Goal: Information Seeking & Learning: Compare options

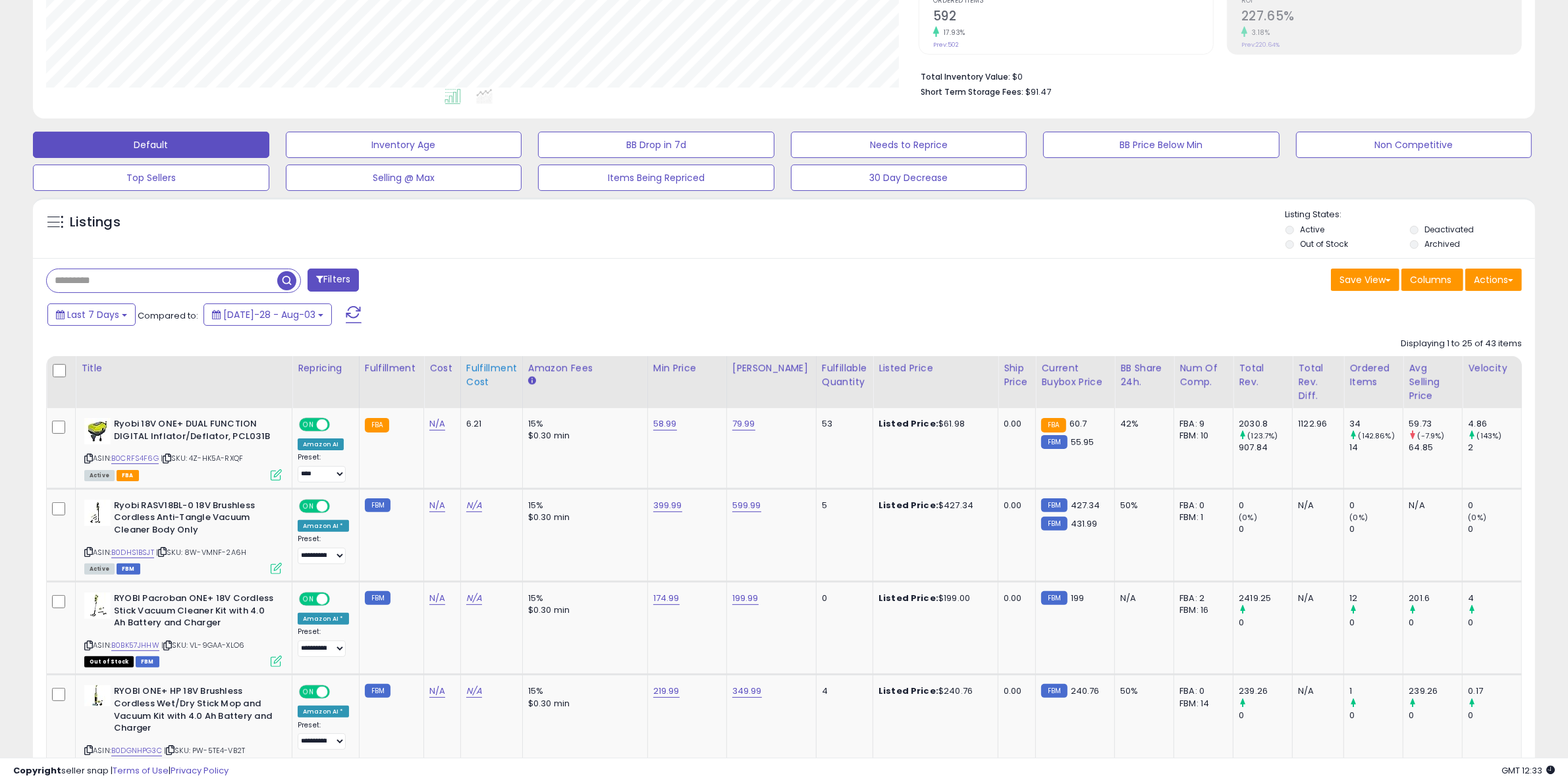
scroll to position [270, 872]
drag, startPoint x: 258, startPoint y: 437, endPoint x: 115, endPoint y: 426, distance: 143.4
click at [115, 426] on b "Ryobi 18V ONE+ DUAL FUNCTION DIGITAL Inflator/Deflator, PCL031B" at bounding box center [193, 432] width 160 height 28
click at [251, 428] on b "Ryobi 18V ONE+ DUAL FUNCTION DIGITAL Inflator/Deflator, PCL031B" at bounding box center [193, 432] width 160 height 28
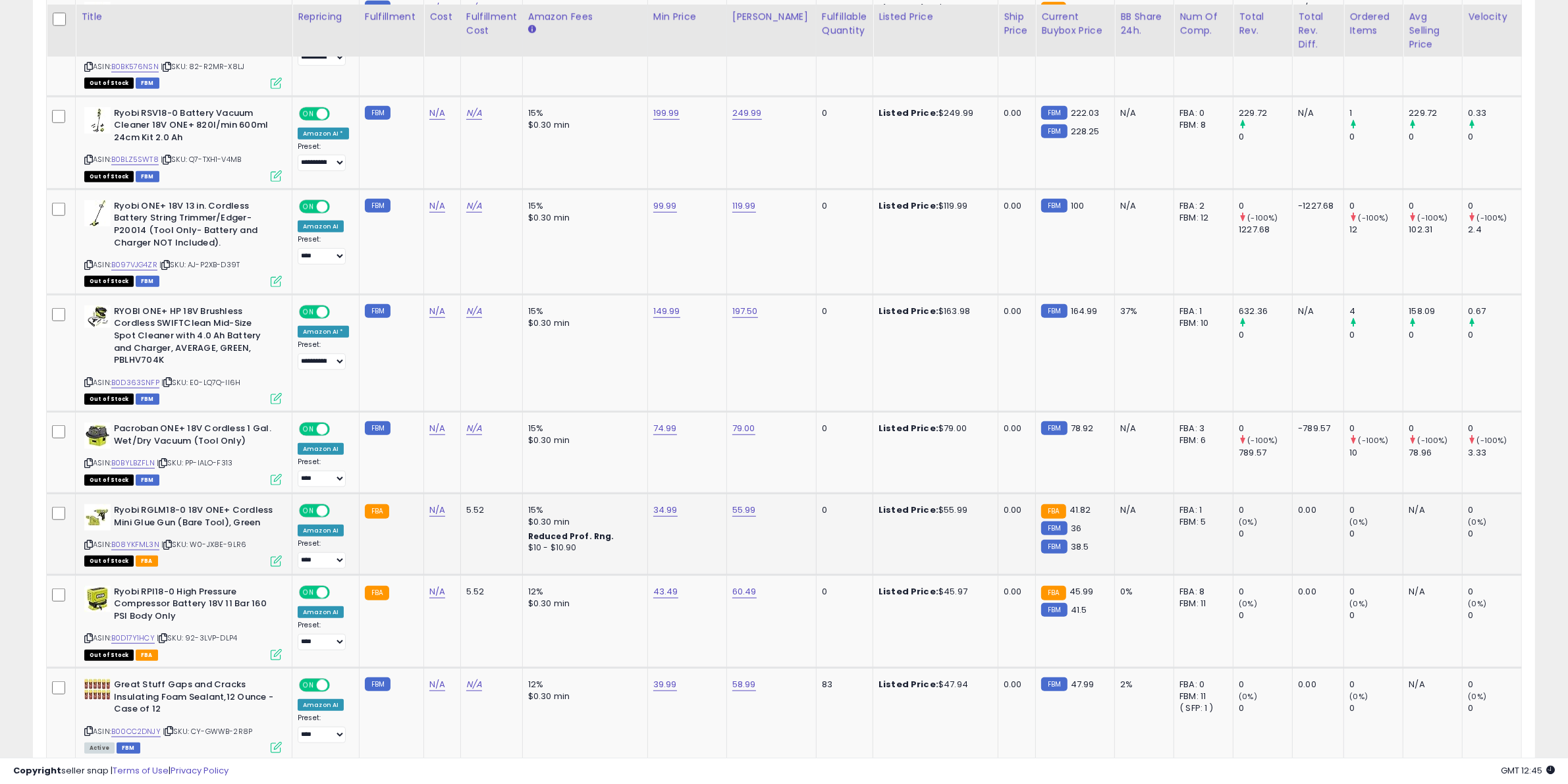
scroll to position [1353, 0]
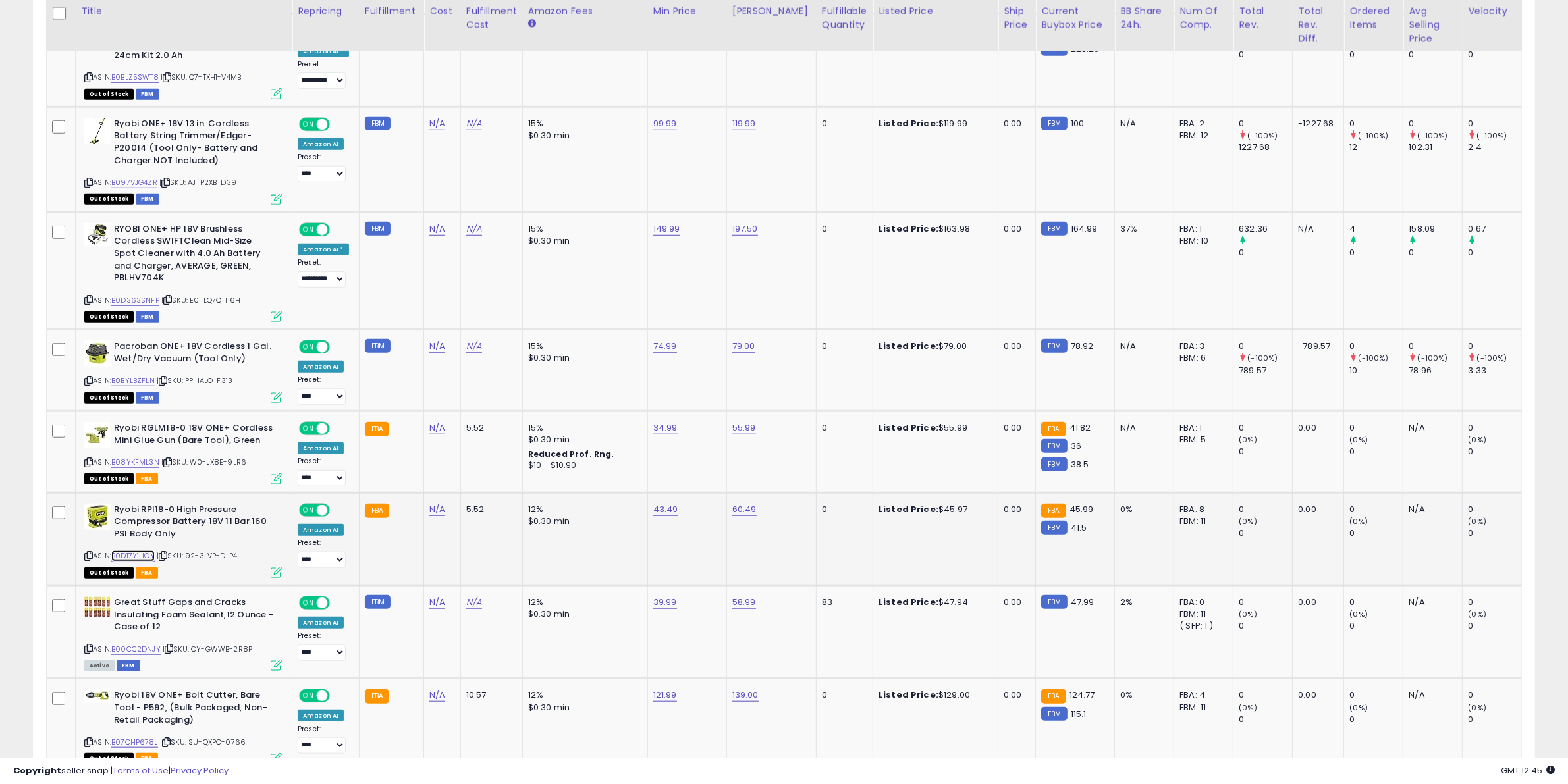
click at [148, 550] on link "B0D17Y1HCY" at bounding box center [133, 555] width 44 height 11
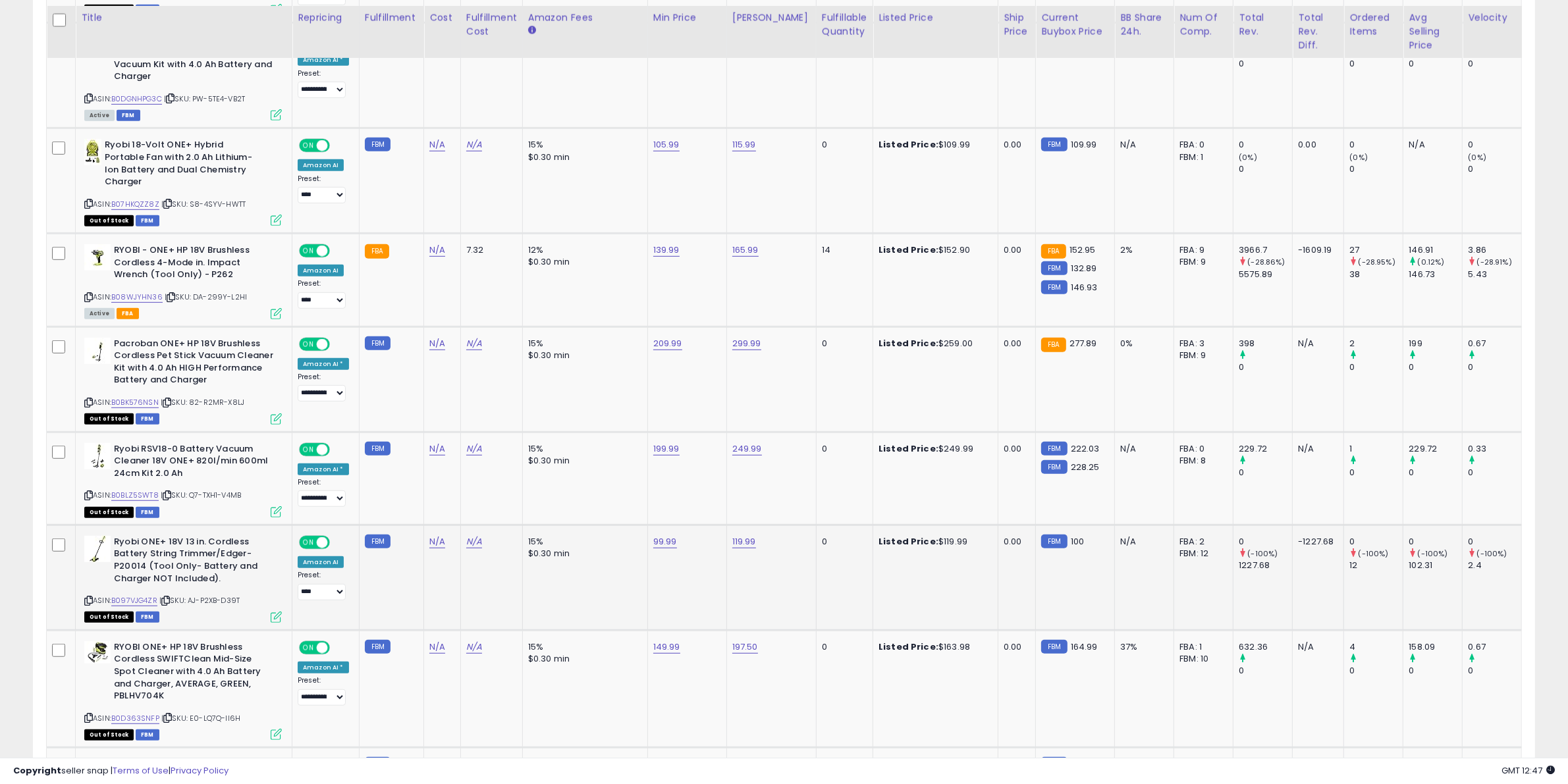
scroll to position [941, 0]
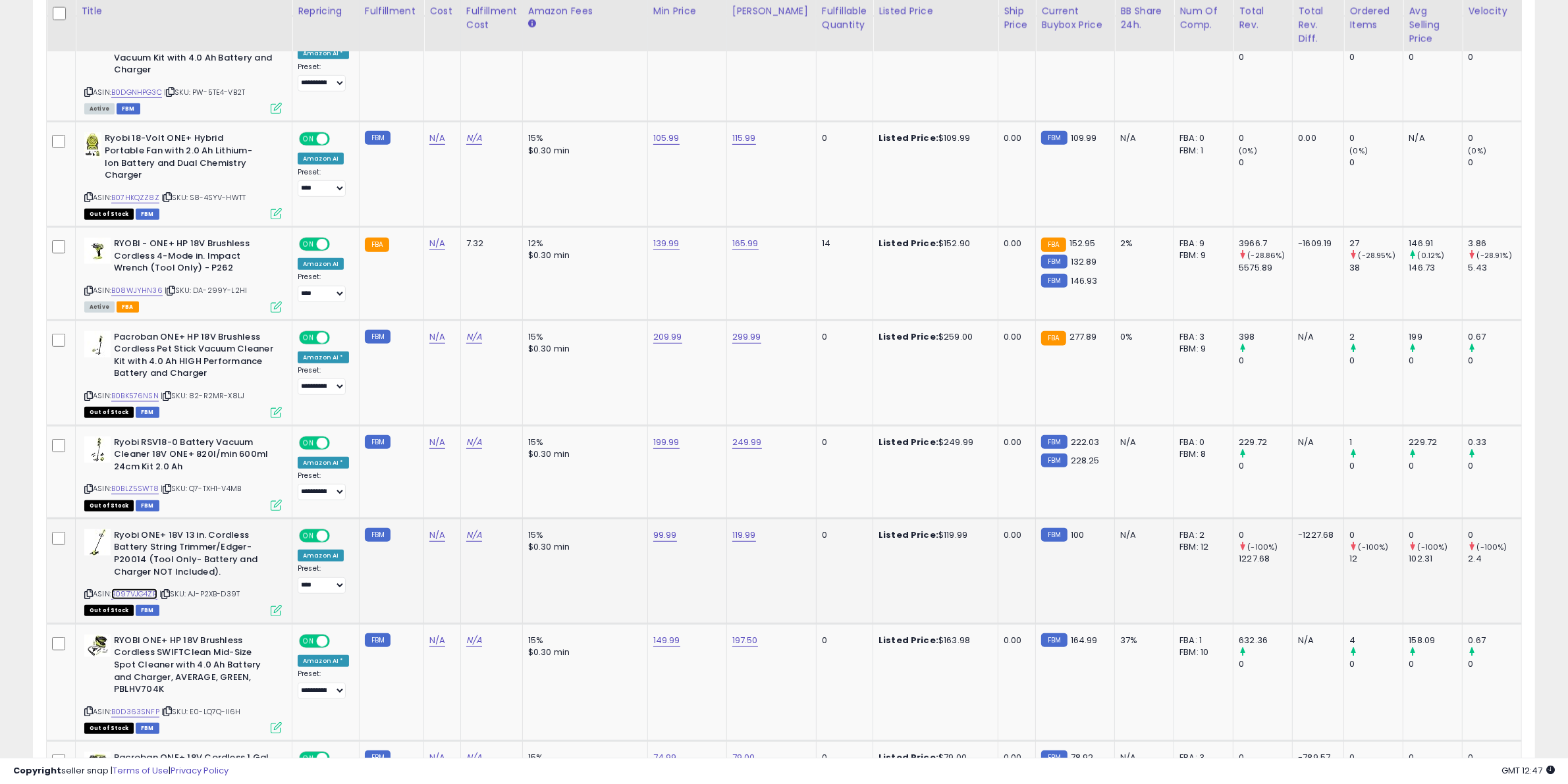
click at [145, 588] on link "B097VJG4ZR" at bounding box center [134, 594] width 46 height 11
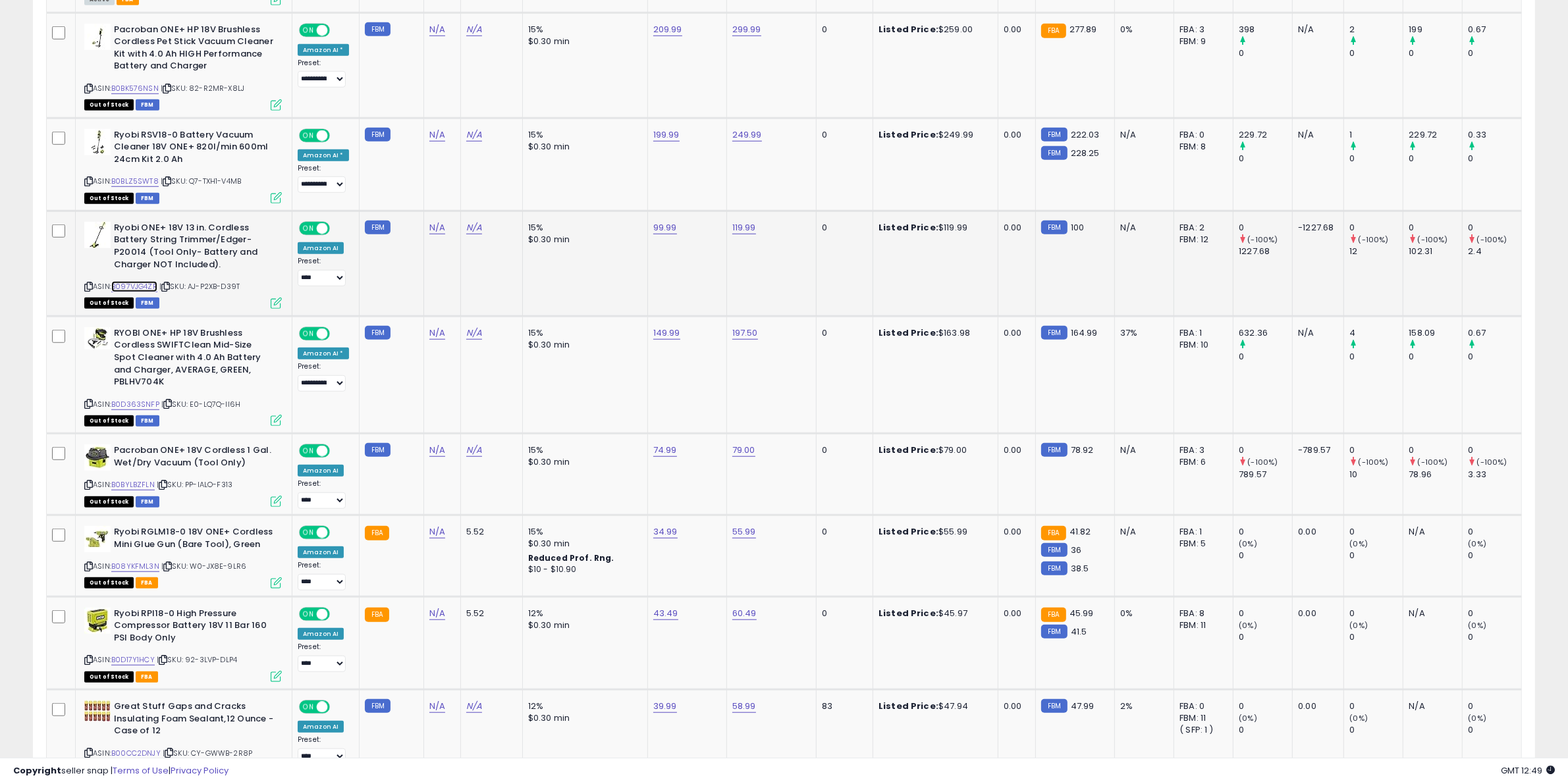
scroll to position [1271, 0]
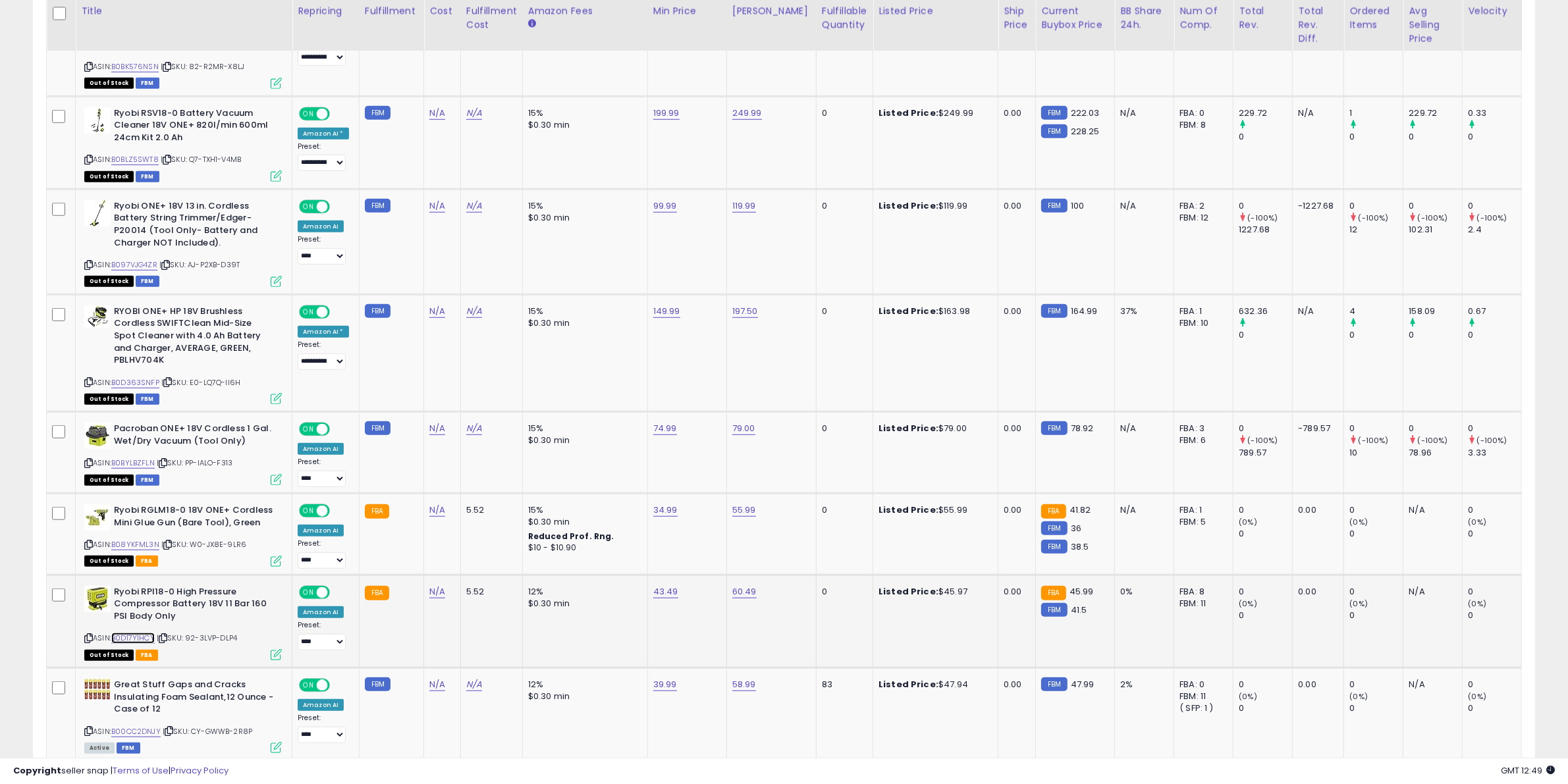
click at [151, 633] on link "B0D17Y1HCY" at bounding box center [133, 638] width 44 height 11
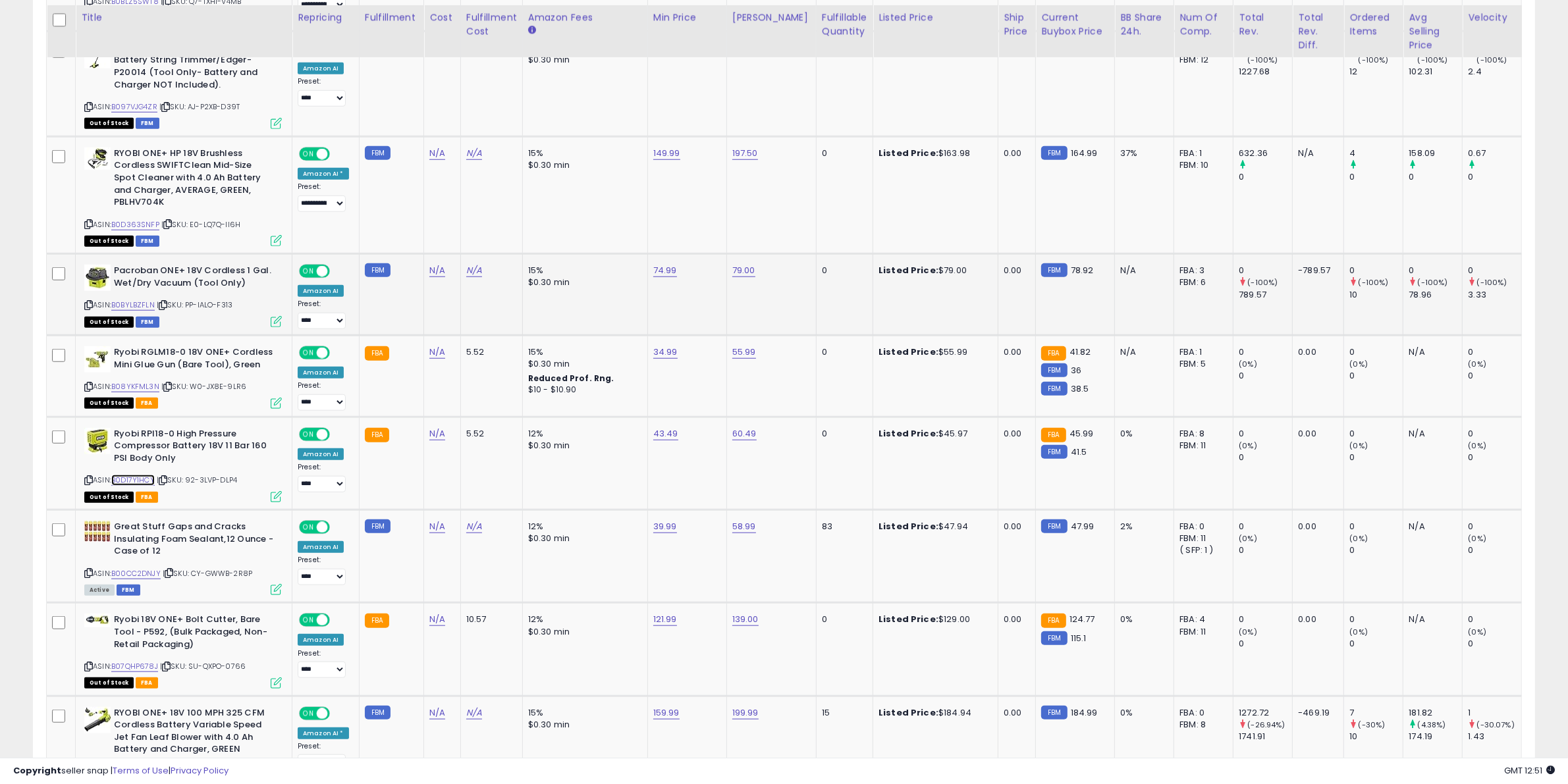
scroll to position [1435, 0]
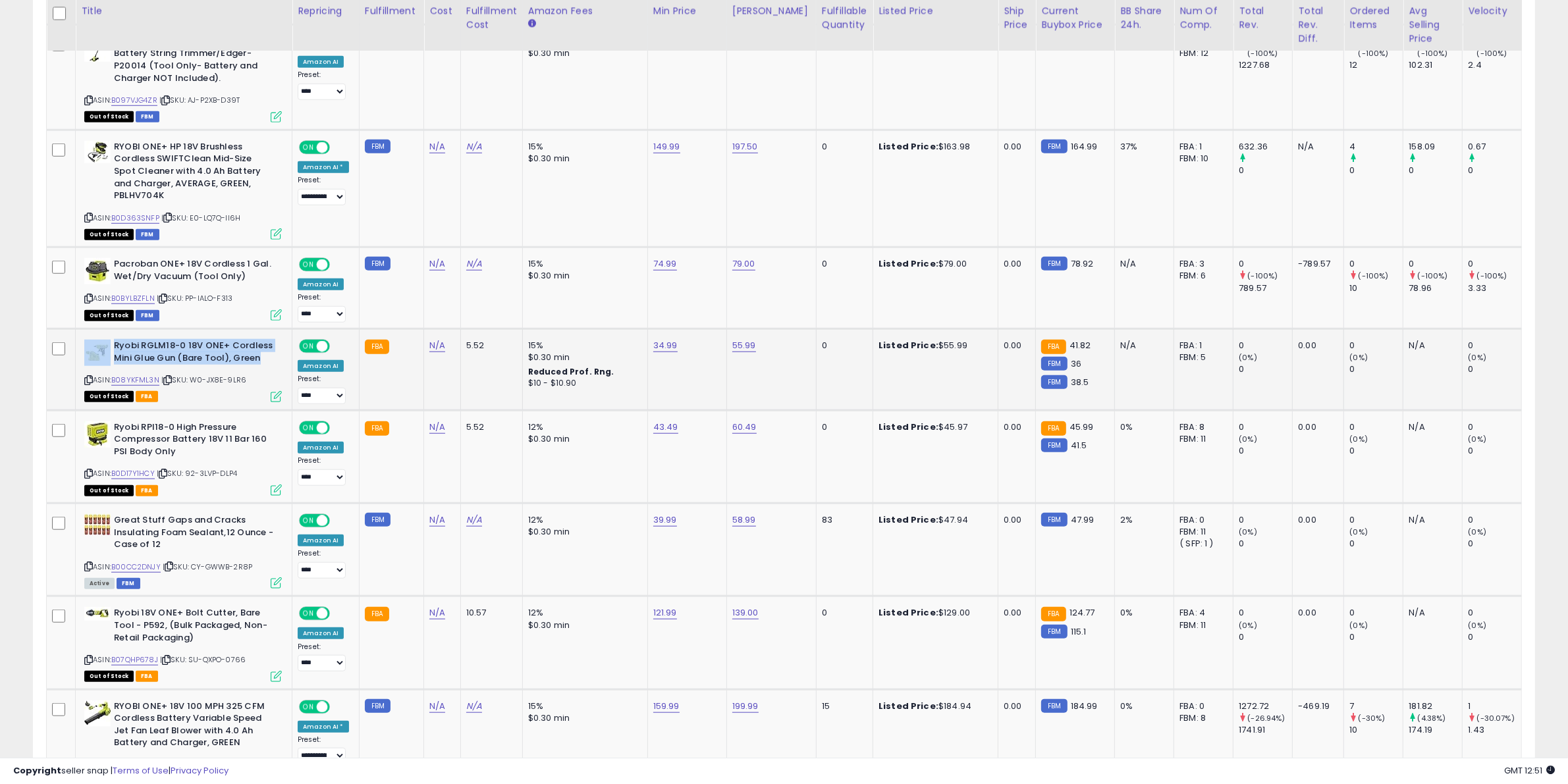
drag, startPoint x: 258, startPoint y: 344, endPoint x: 117, endPoint y: 331, distance: 141.6
click at [112, 340] on div "Ryobi RGLM18-0 18V ONE+ Cordless Mini Glue Gun (Bare Tool), Green" at bounding box center [183, 354] width 197 height 28
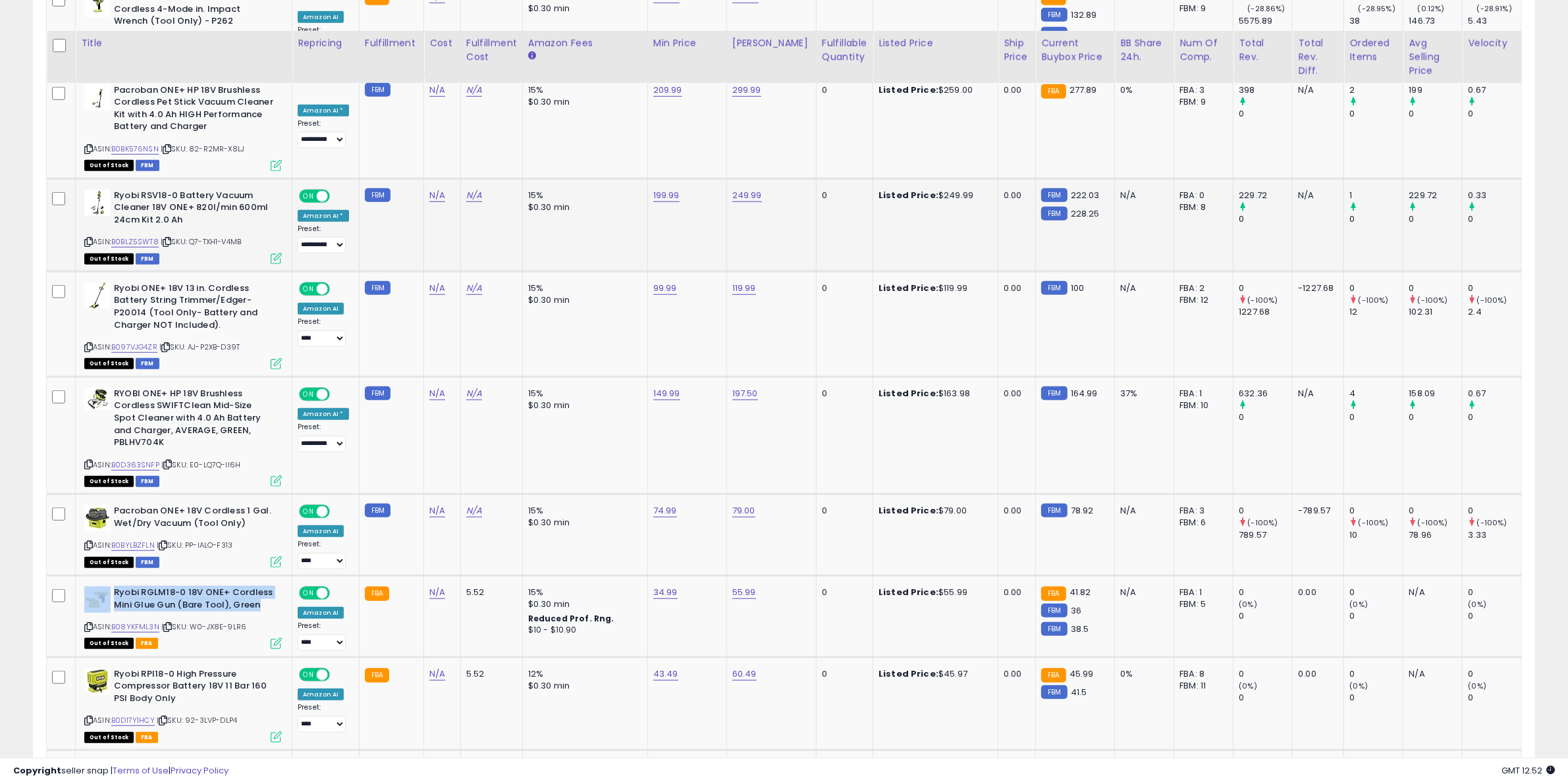
scroll to position [1271, 0]
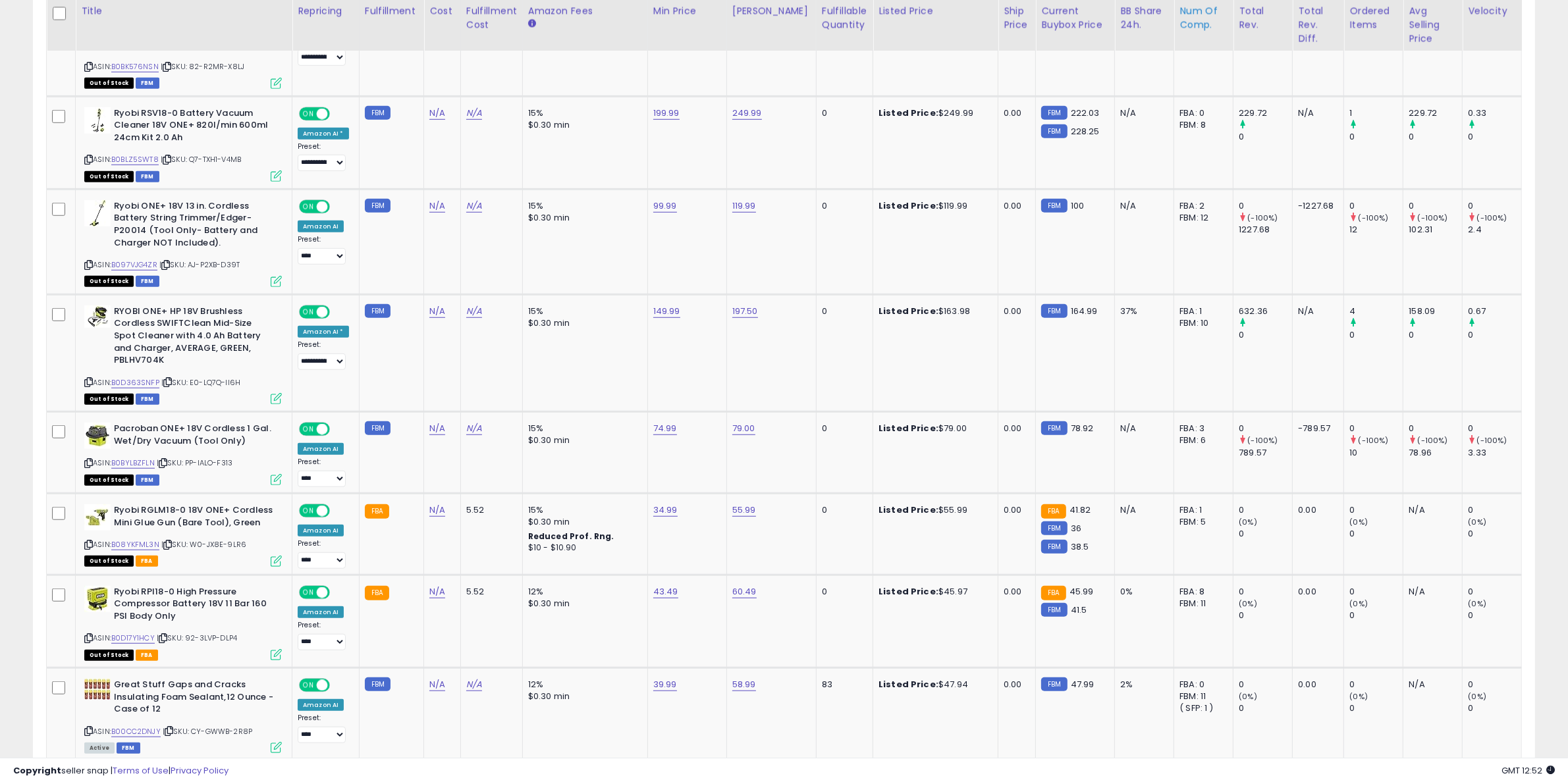
click at [1188, 17] on div "Num of Comp." at bounding box center [1203, 18] width 48 height 28
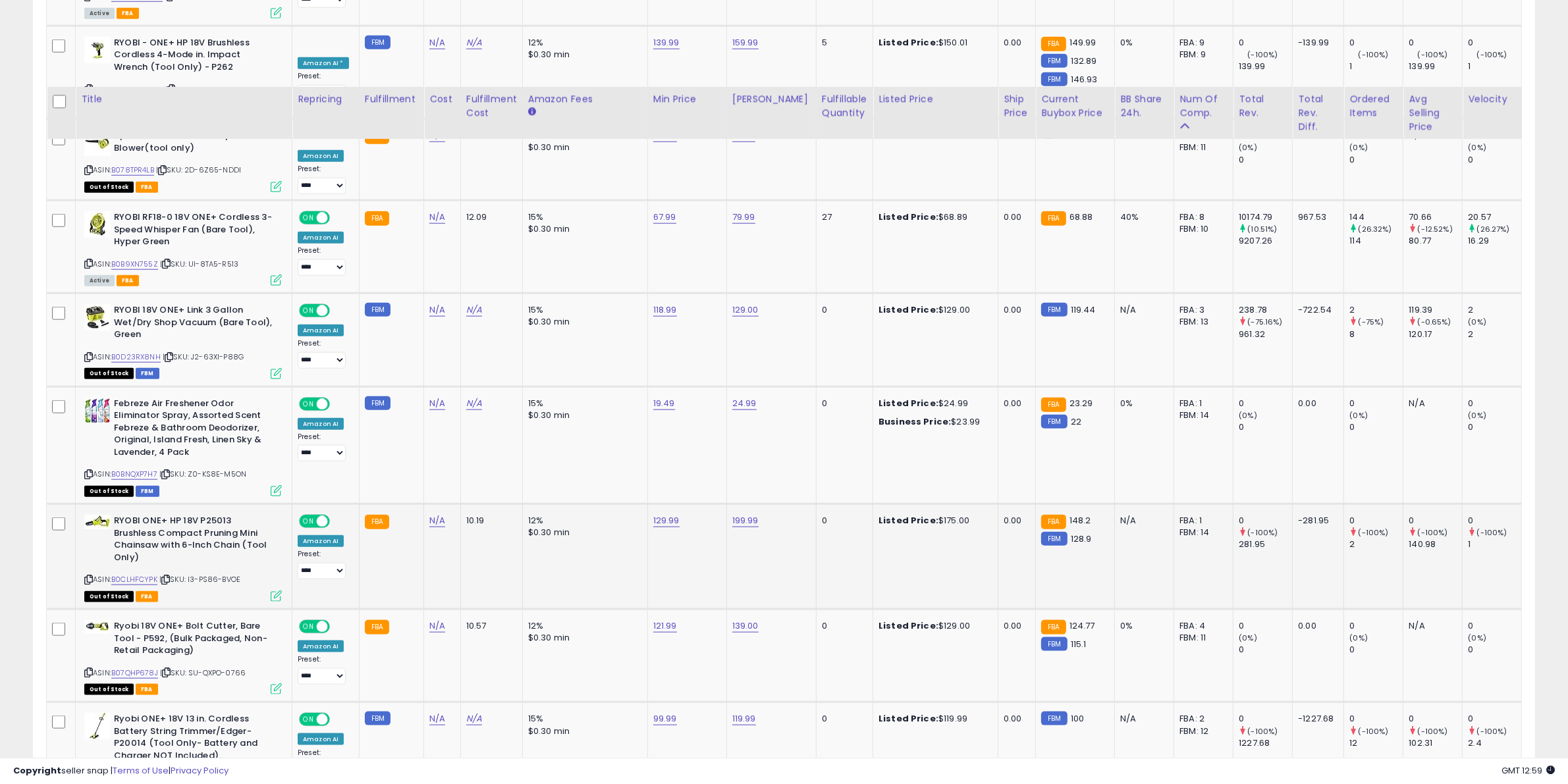
scroll to position [1847, 0]
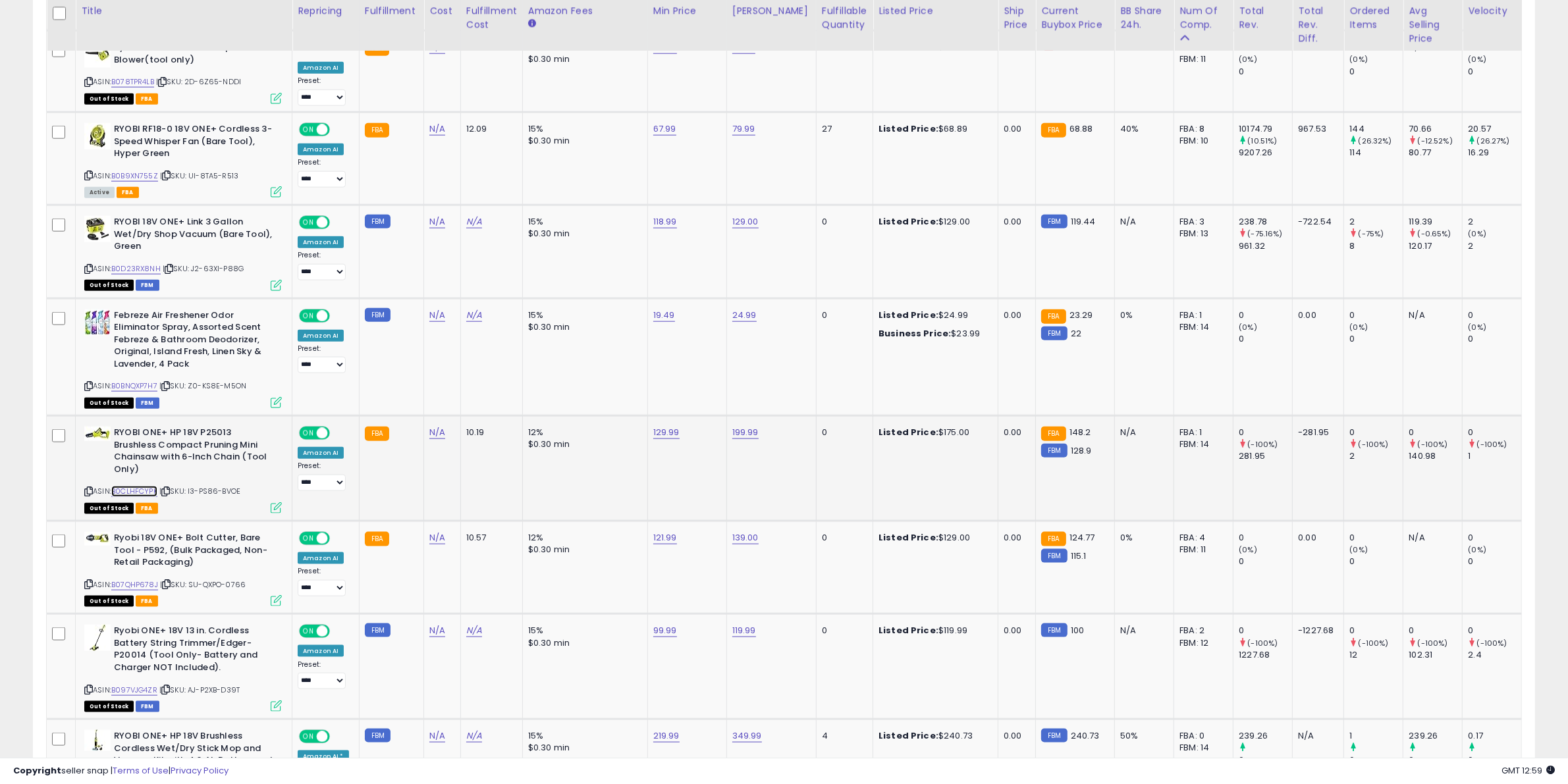
click at [155, 489] on link "B0CLHFCYPK" at bounding box center [134, 492] width 46 height 11
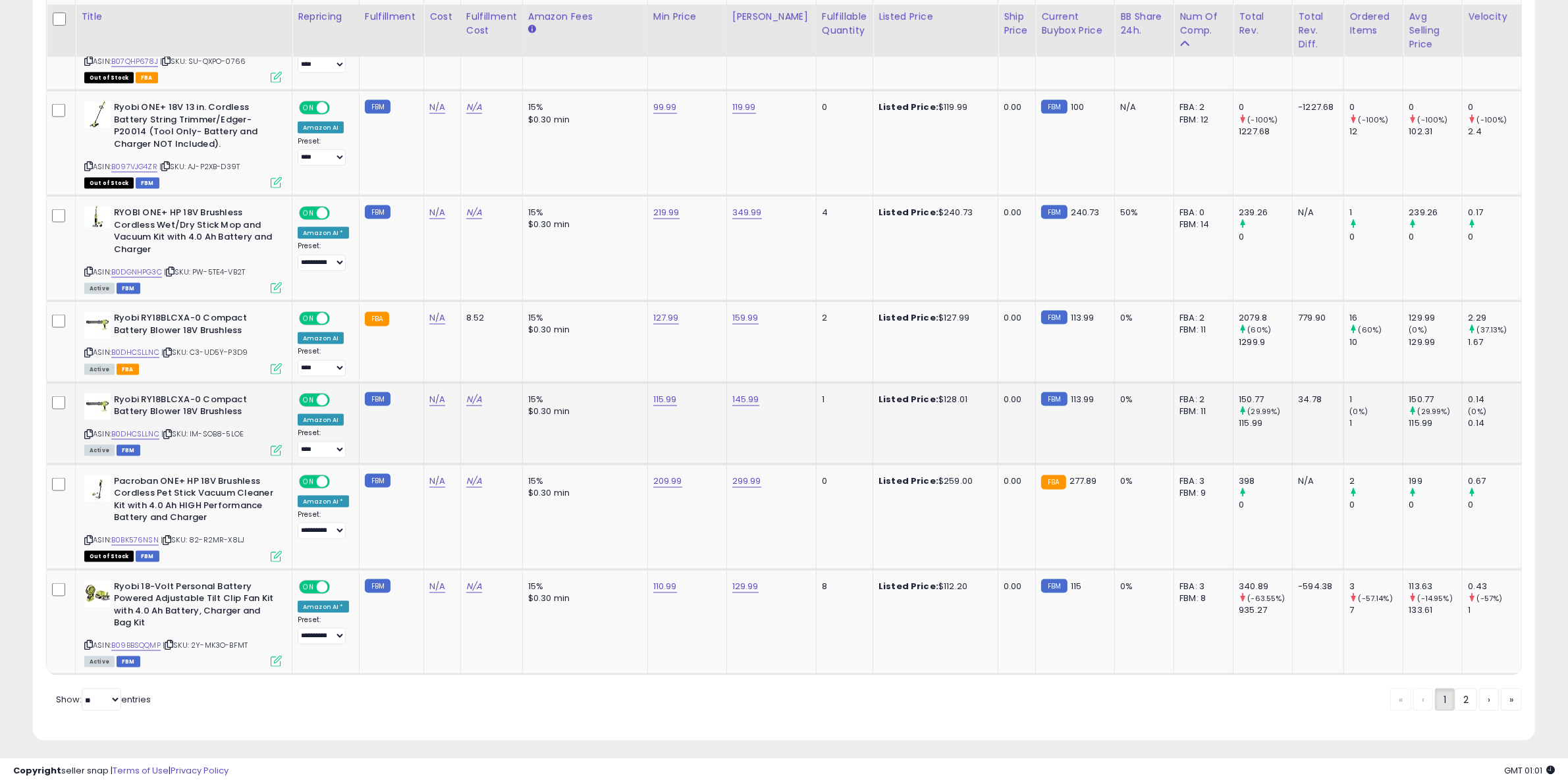
scroll to position [2385, 0]
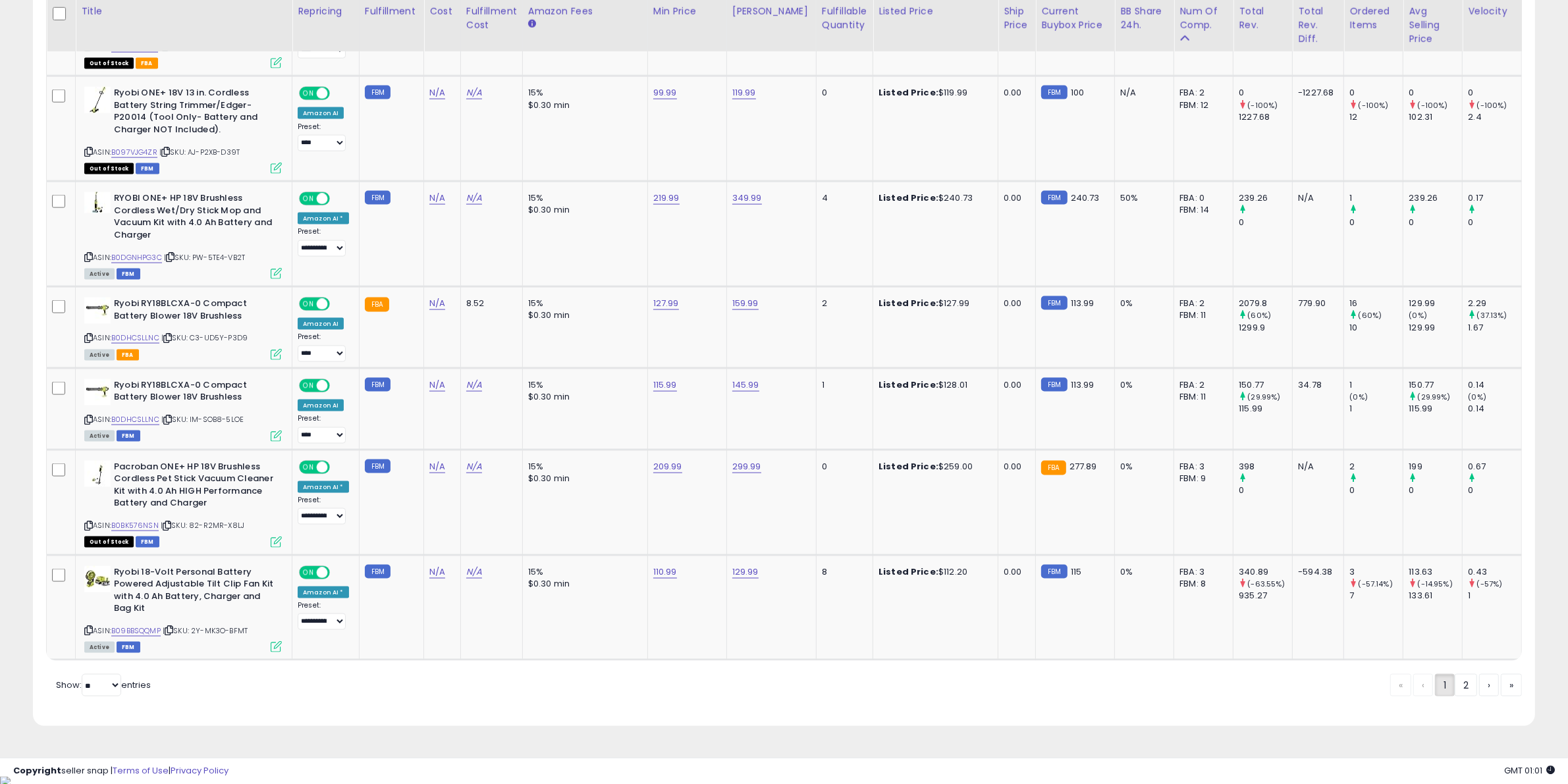
click at [1501, 697] on link "2" at bounding box center [1511, 685] width 21 height 23
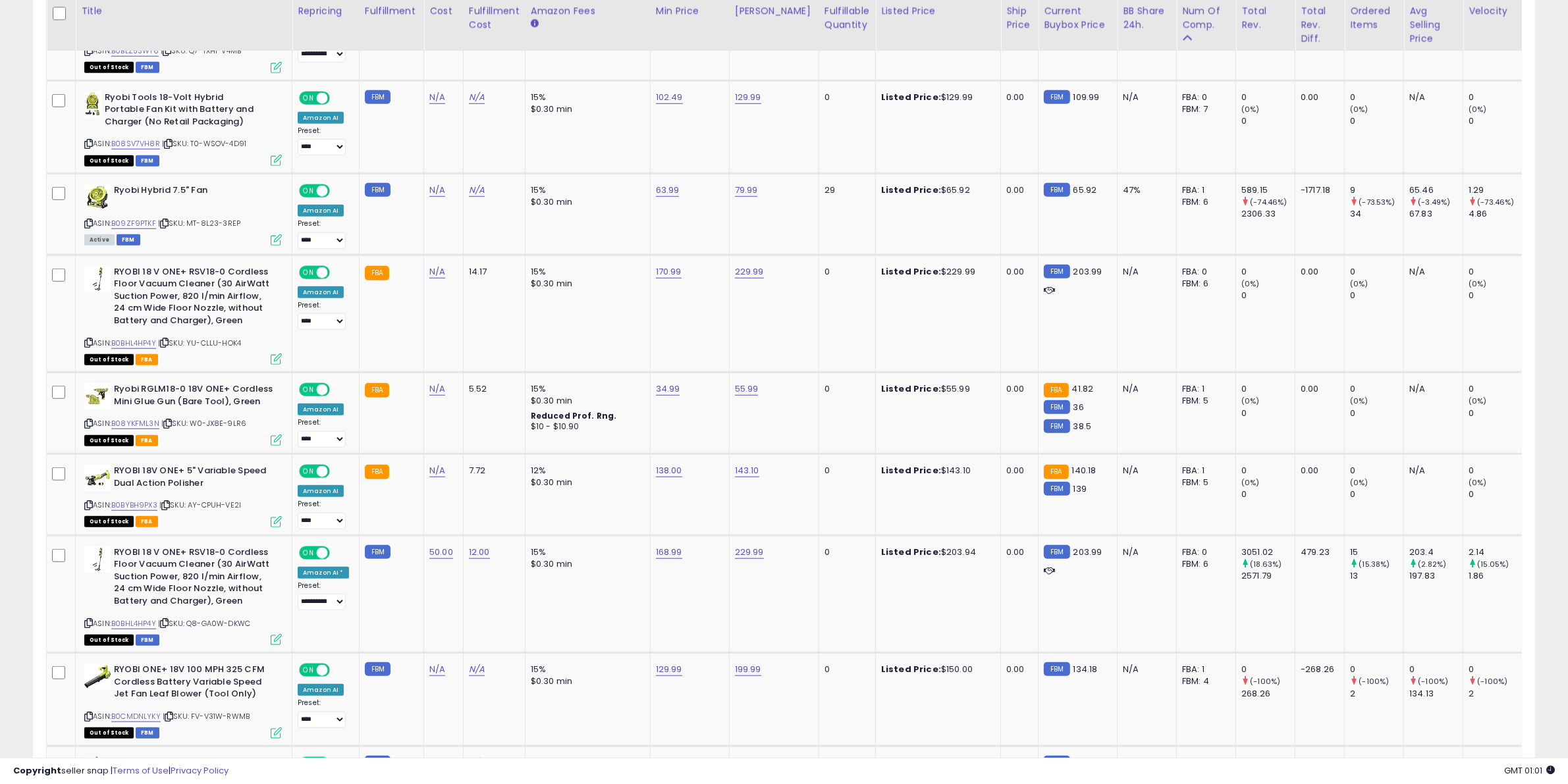
scroll to position [1188, 0]
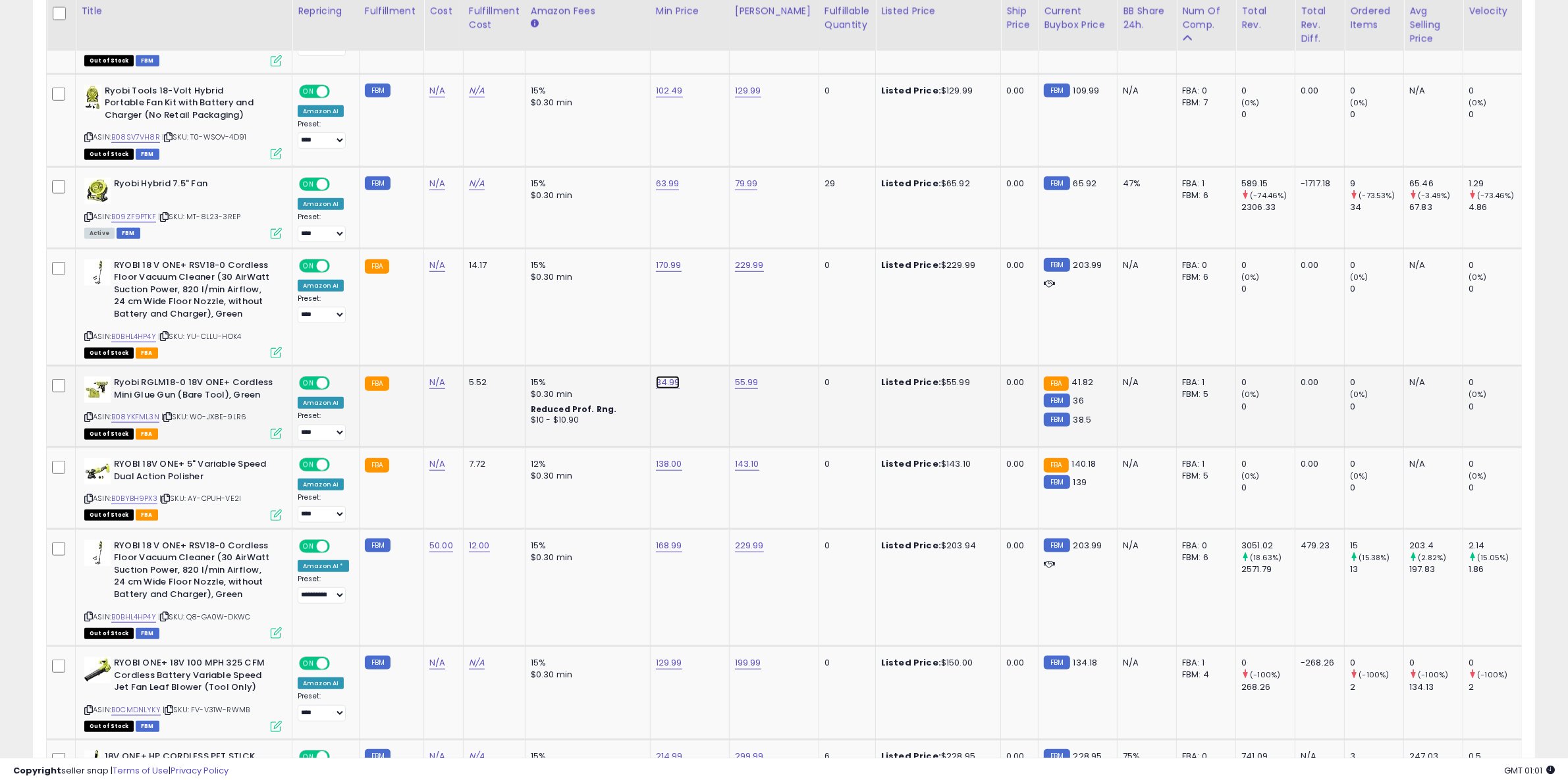
drag, startPoint x: 629, startPoint y: 354, endPoint x: 530, endPoint y: 344, distance: 99.5
click at [530, 344] on tbody "**********" at bounding box center [1000, 361] width 1906 height 1715
type input "*****"
click button "submit" at bounding box center [698, 347] width 23 height 20
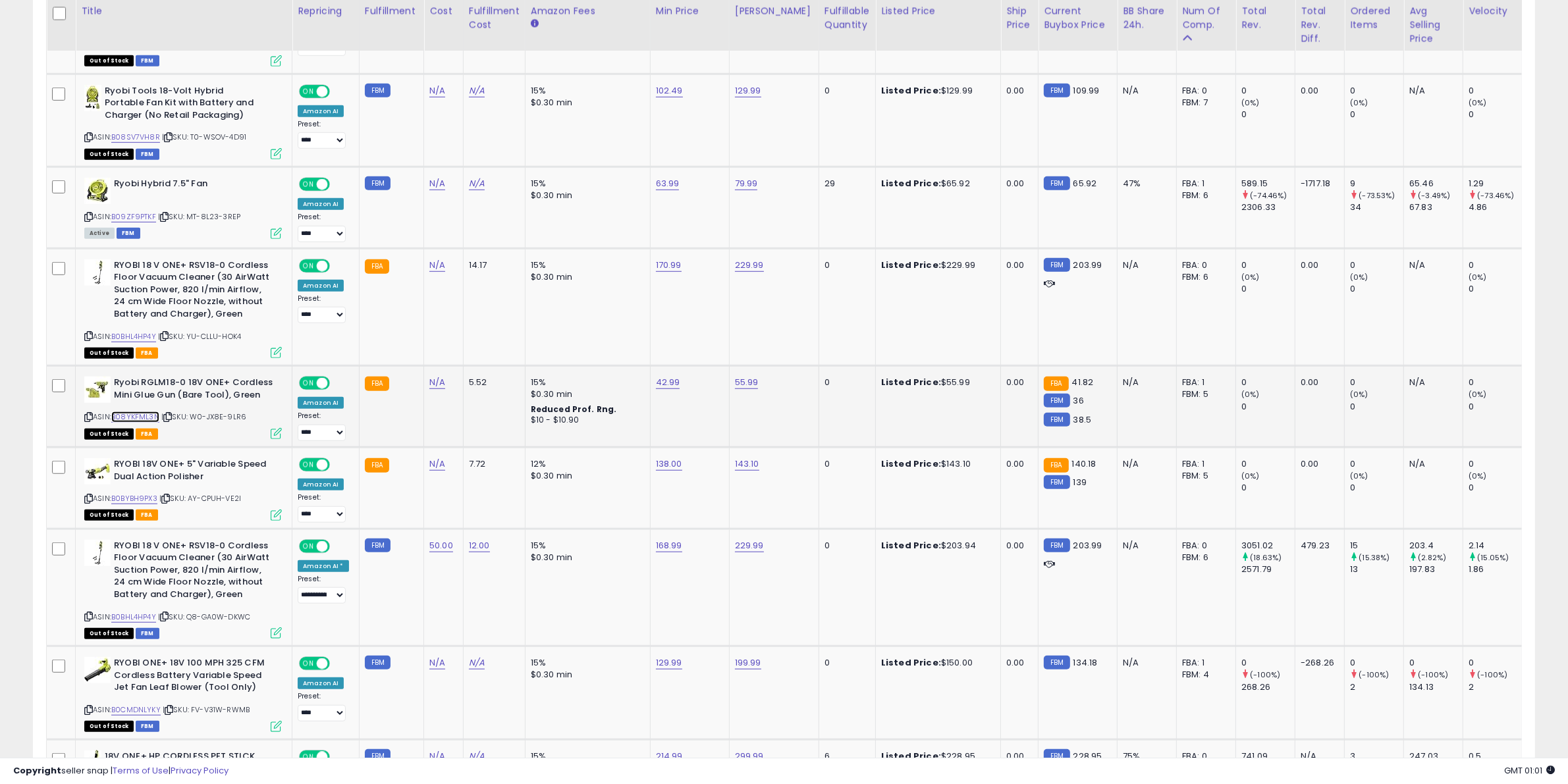
click at [149, 416] on link "B08YKFML3N" at bounding box center [134, 416] width 48 height 11
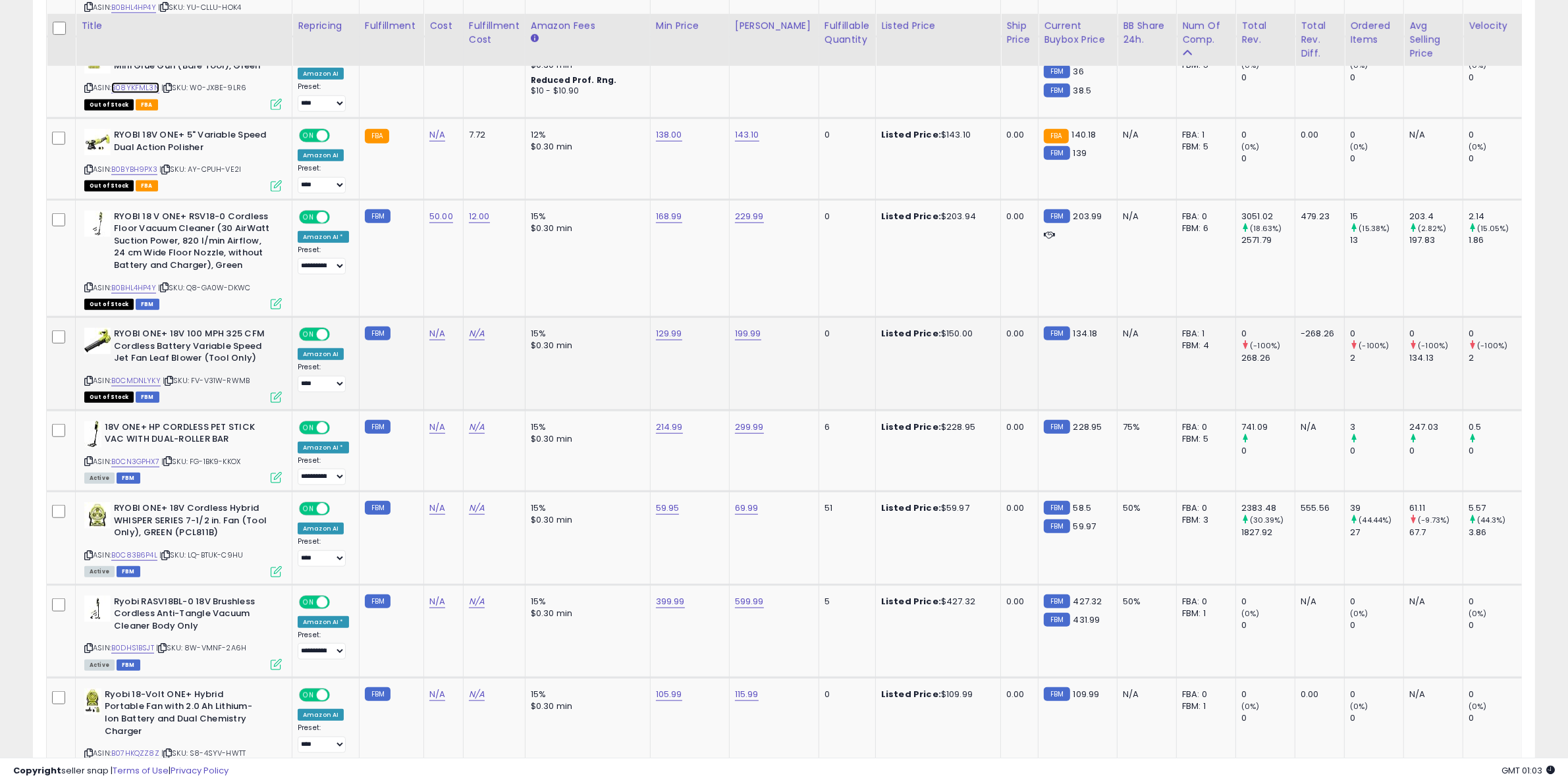
scroll to position [1736, 0]
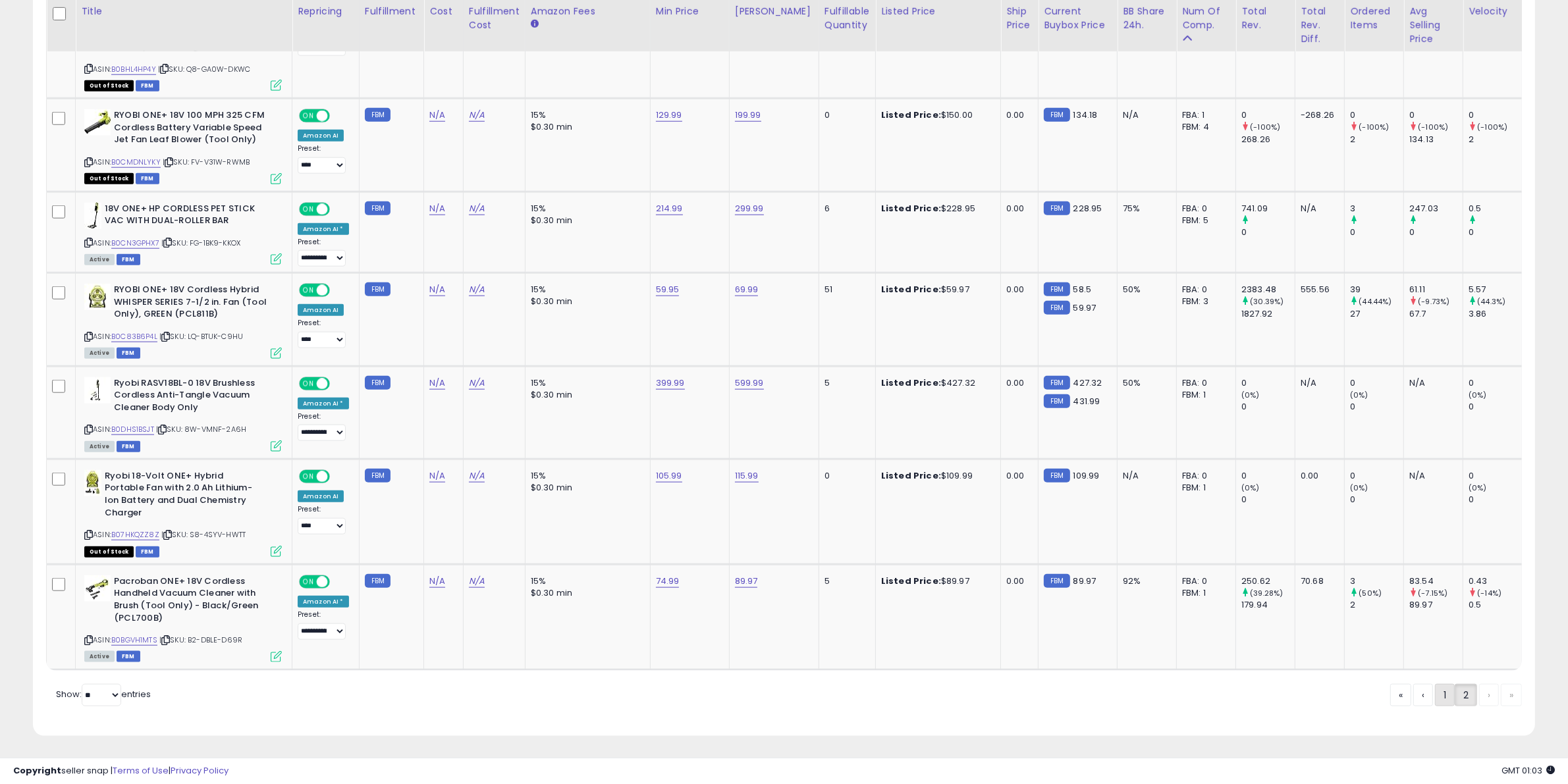
click at [1479, 695] on link "1" at bounding box center [1489, 696] width 20 height 23
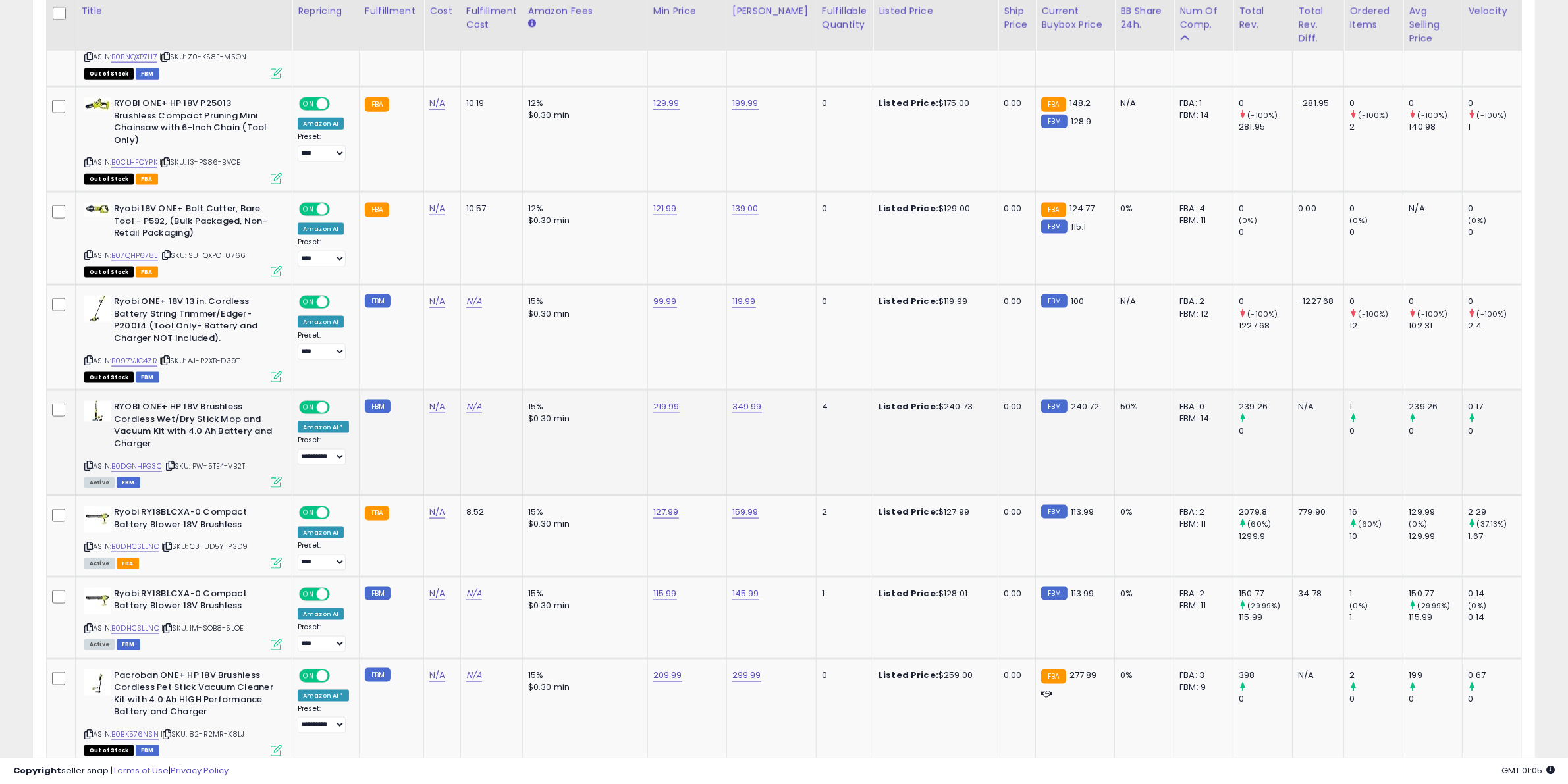
scroll to position [2259, 0]
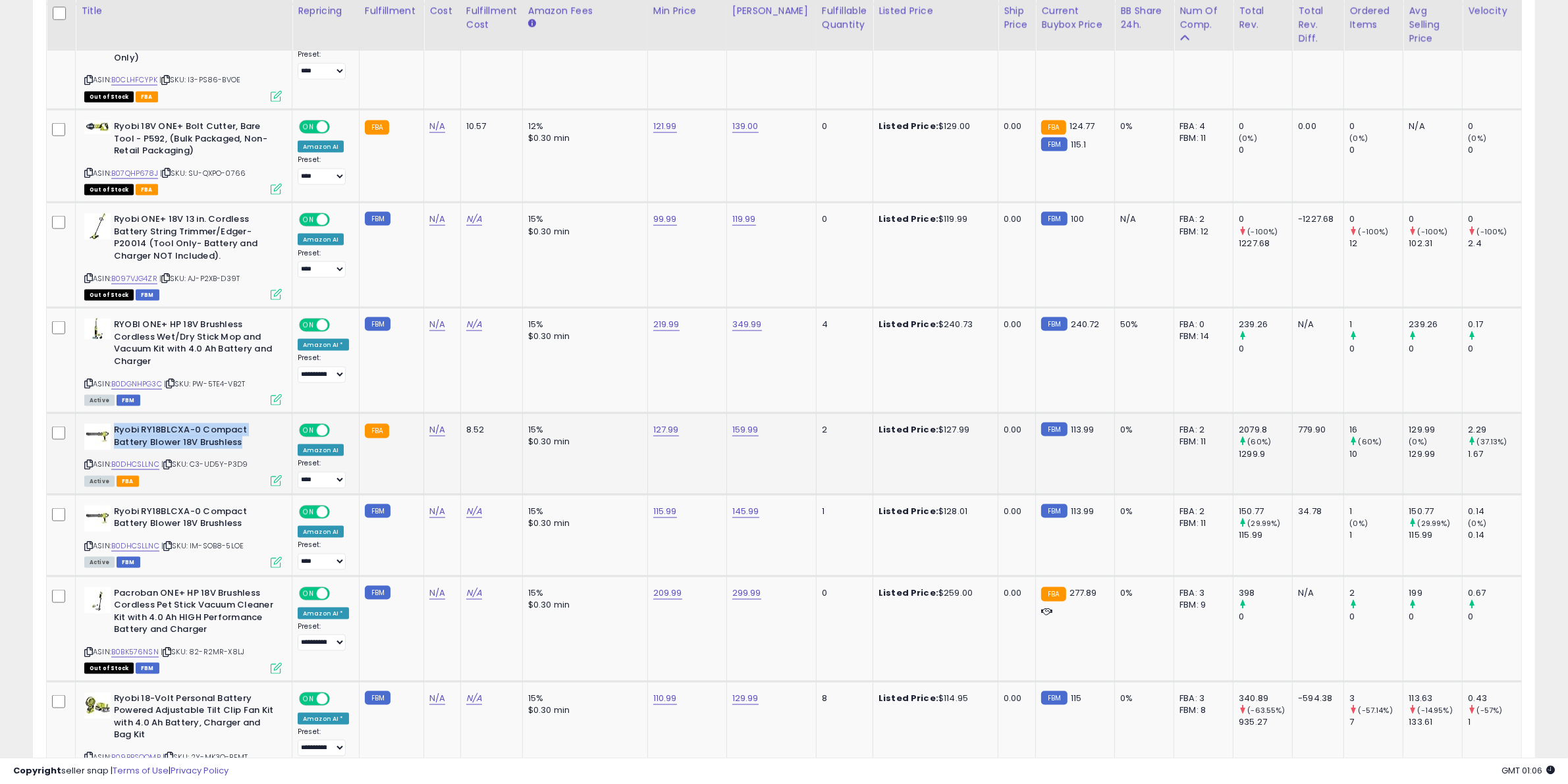
drag, startPoint x: 244, startPoint y: 438, endPoint x: 113, endPoint y: 429, distance: 131.3
click at [113, 429] on b "Ryobi RY18BLCXA-0 Compact Battery Blower 18V Brushless" at bounding box center [193, 438] width 160 height 28
click at [143, 462] on link "B0DHCSLLNC" at bounding box center [134, 464] width 48 height 11
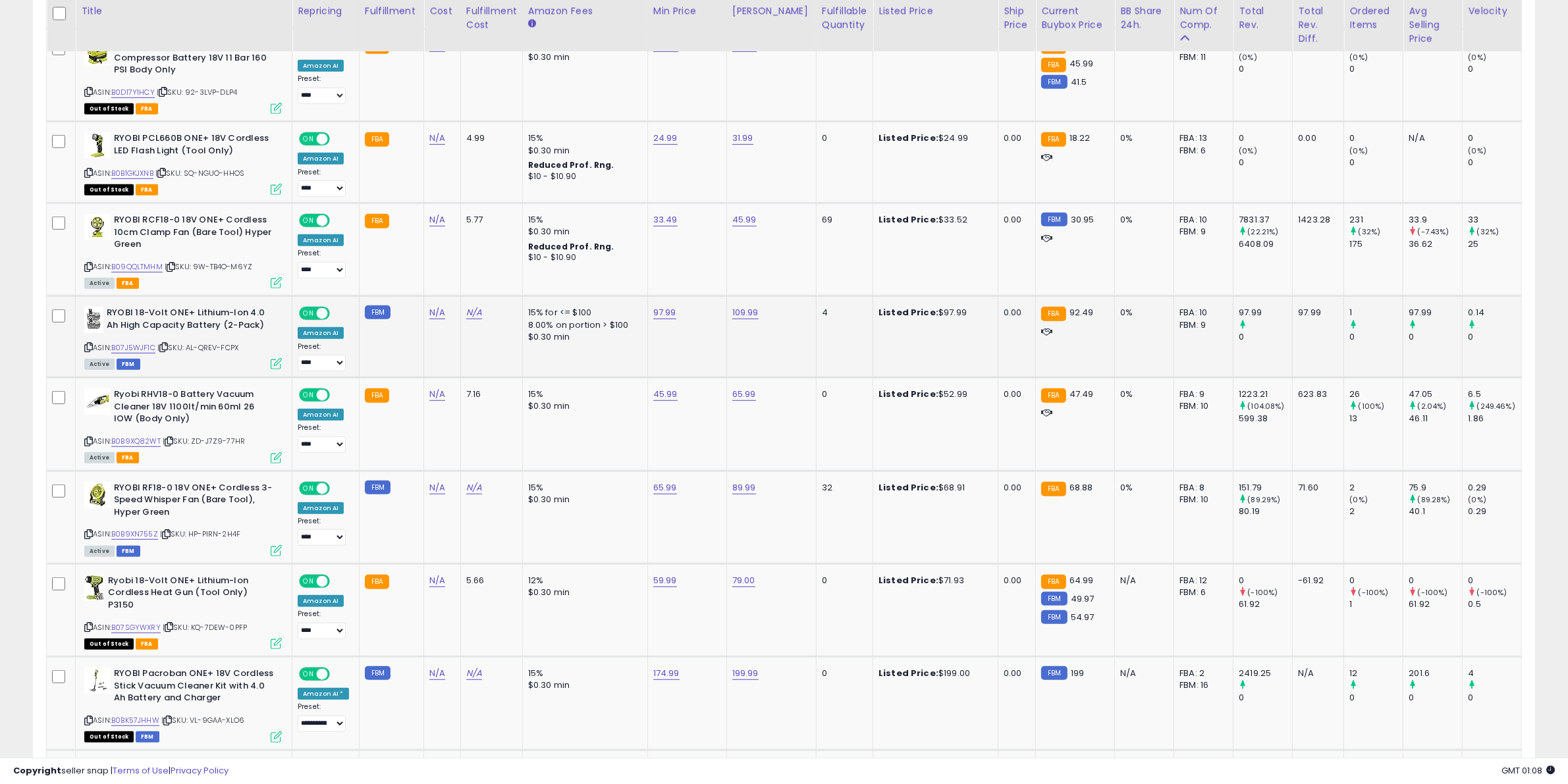
scroll to position [1024, 0]
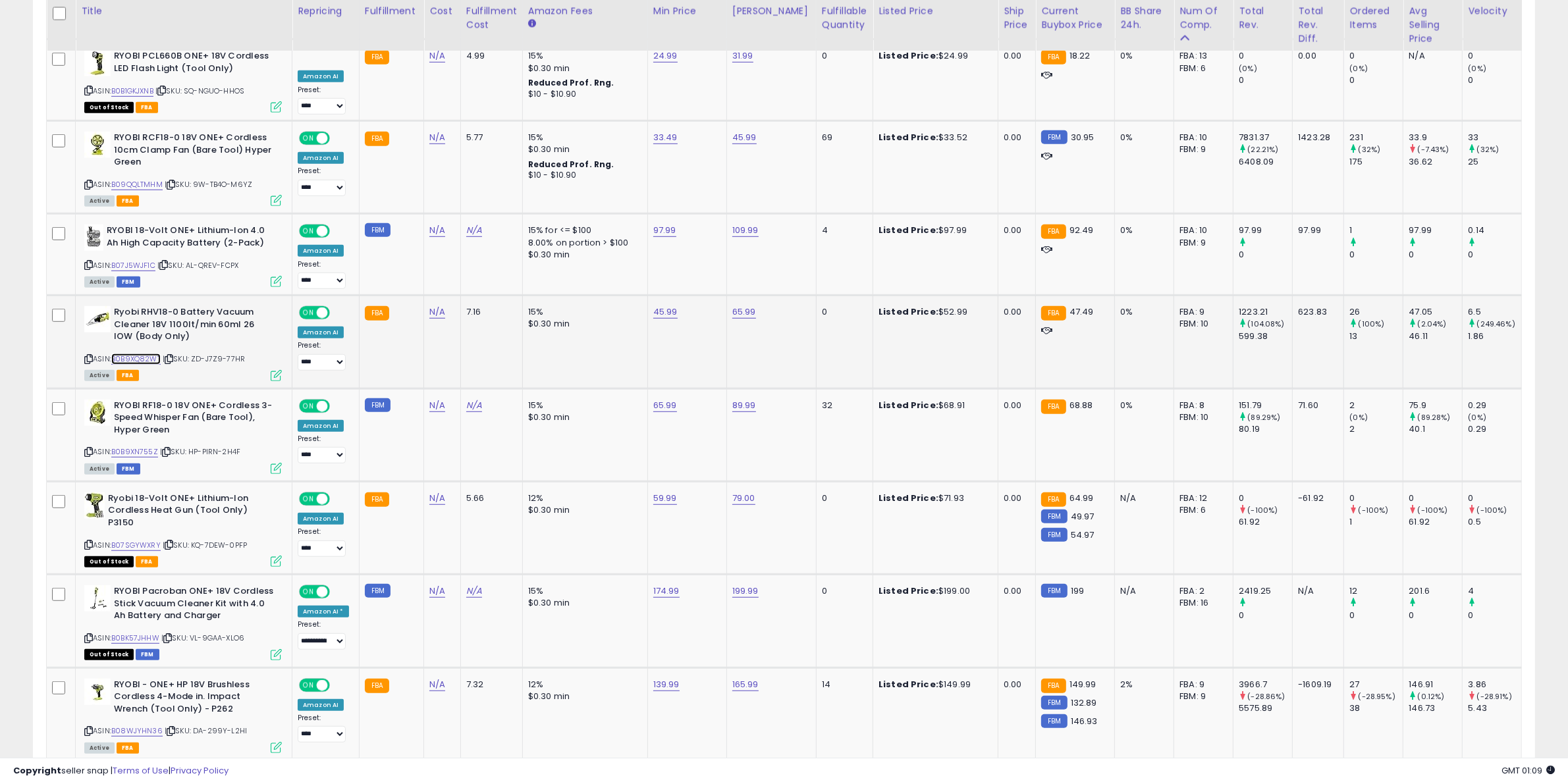
click at [158, 363] on link "B0B9XQ82WT" at bounding box center [135, 359] width 50 height 11
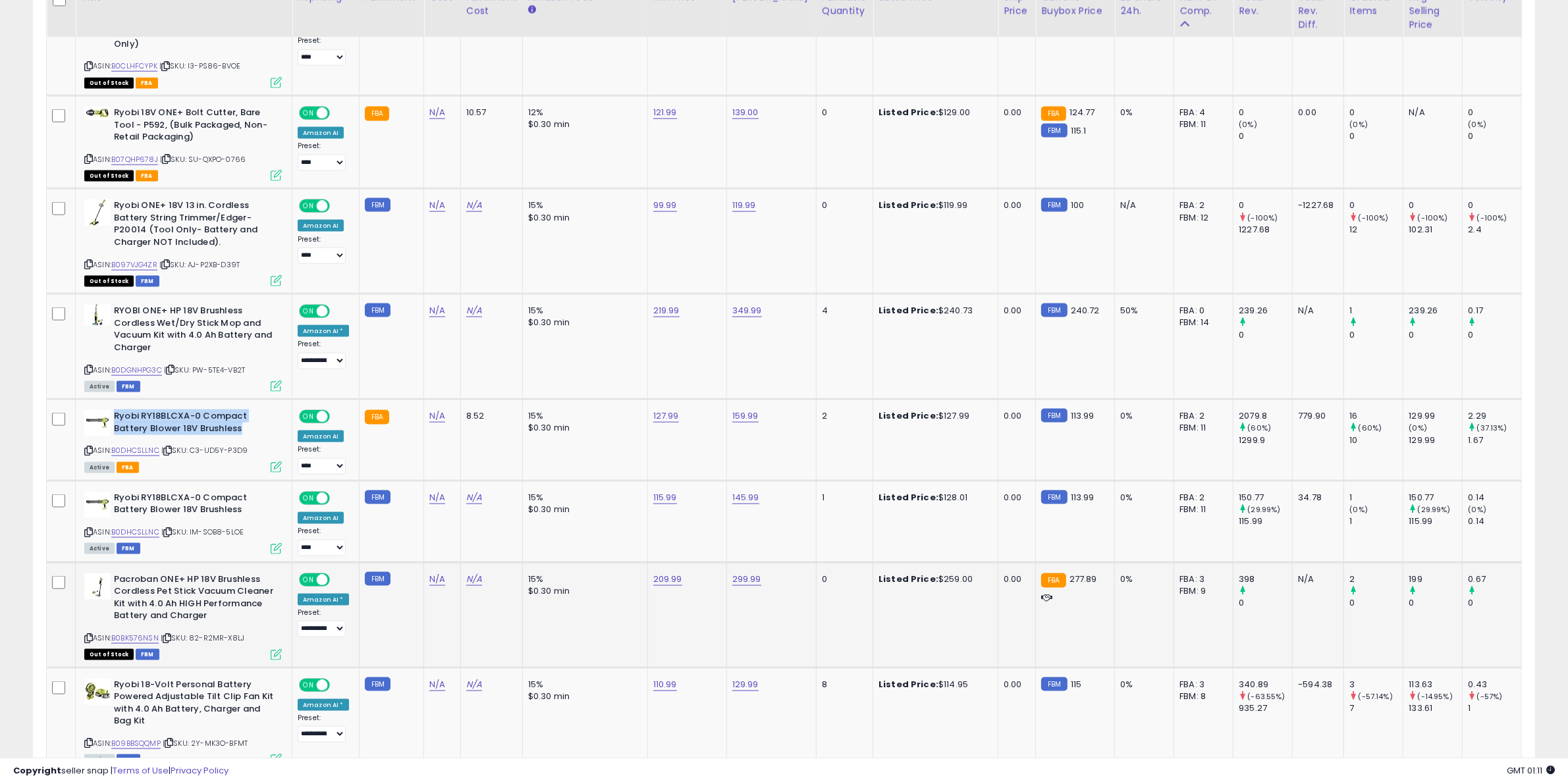
scroll to position [2259, 0]
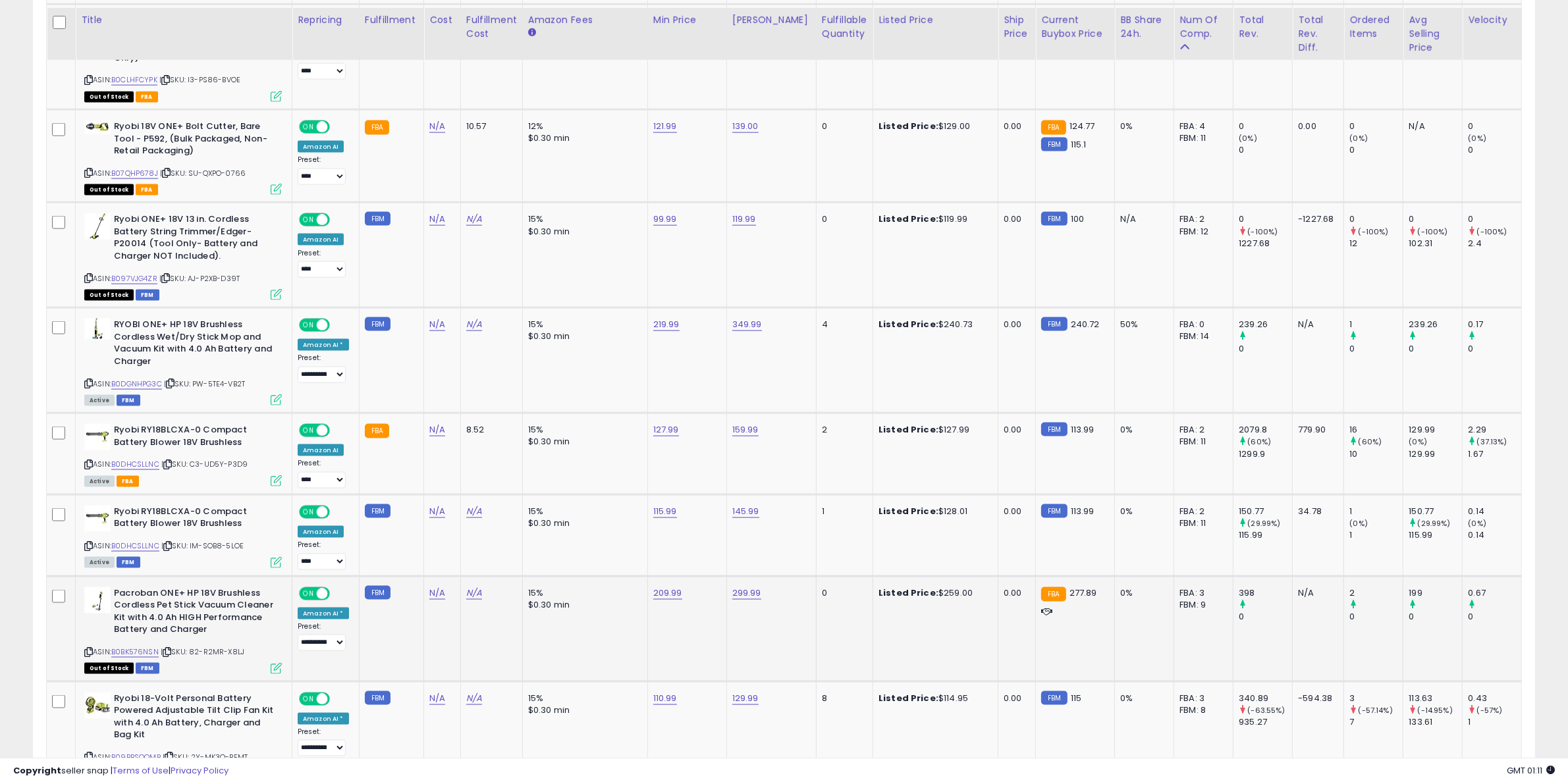
scroll to position [2385, 0]
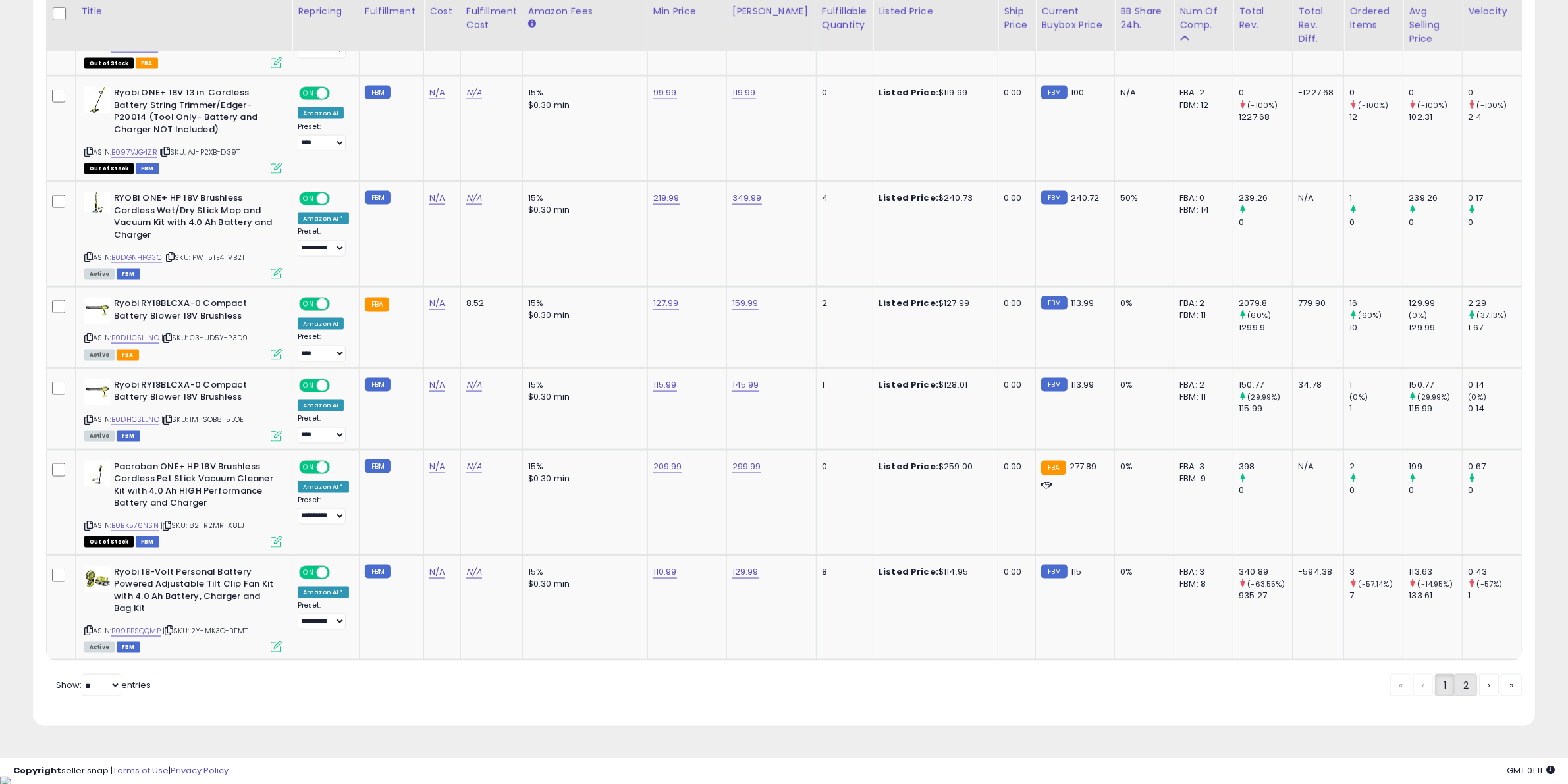
click at [1501, 692] on link "2" at bounding box center [1511, 685] width 21 height 23
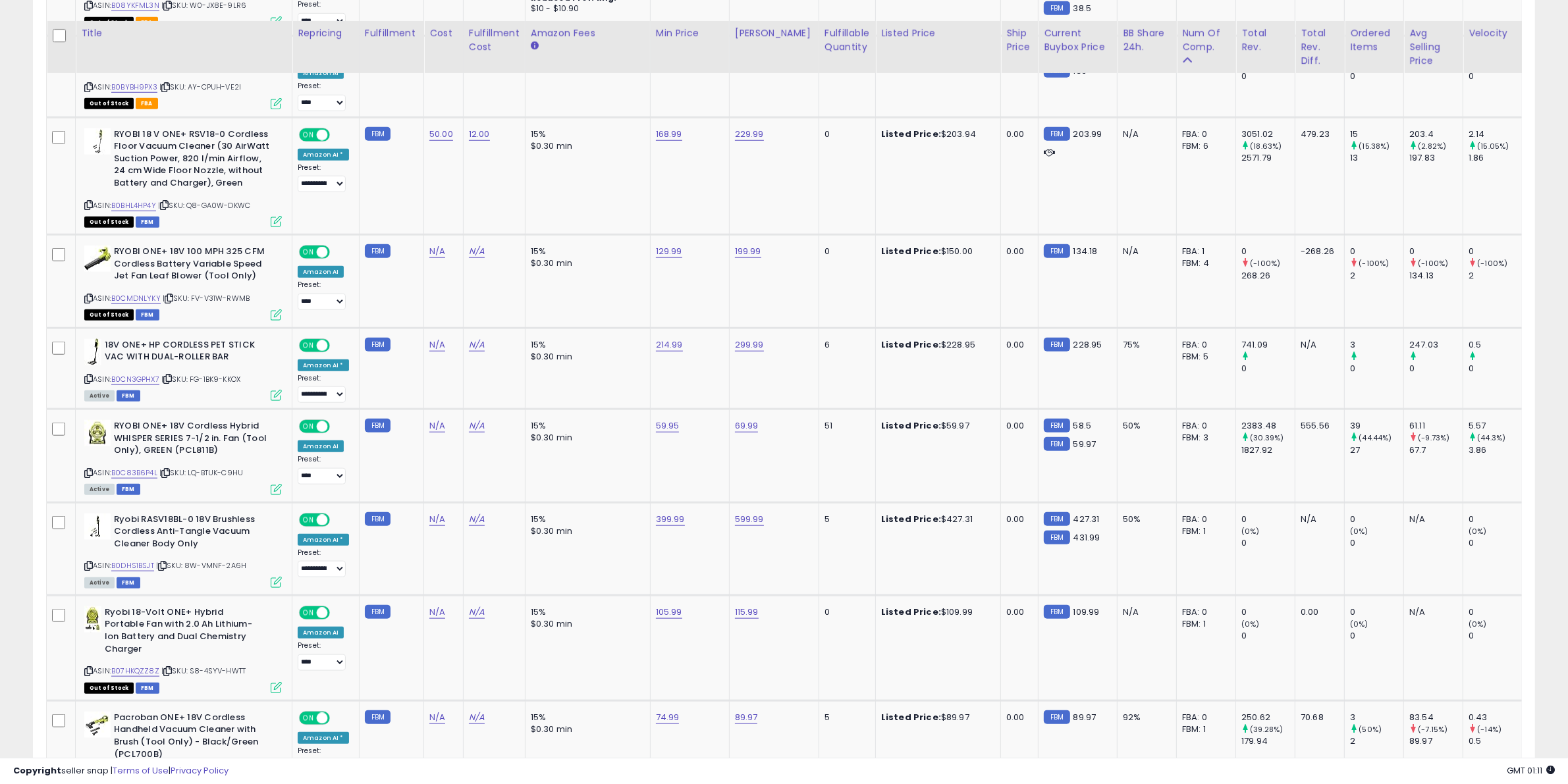
scroll to position [1736, 0]
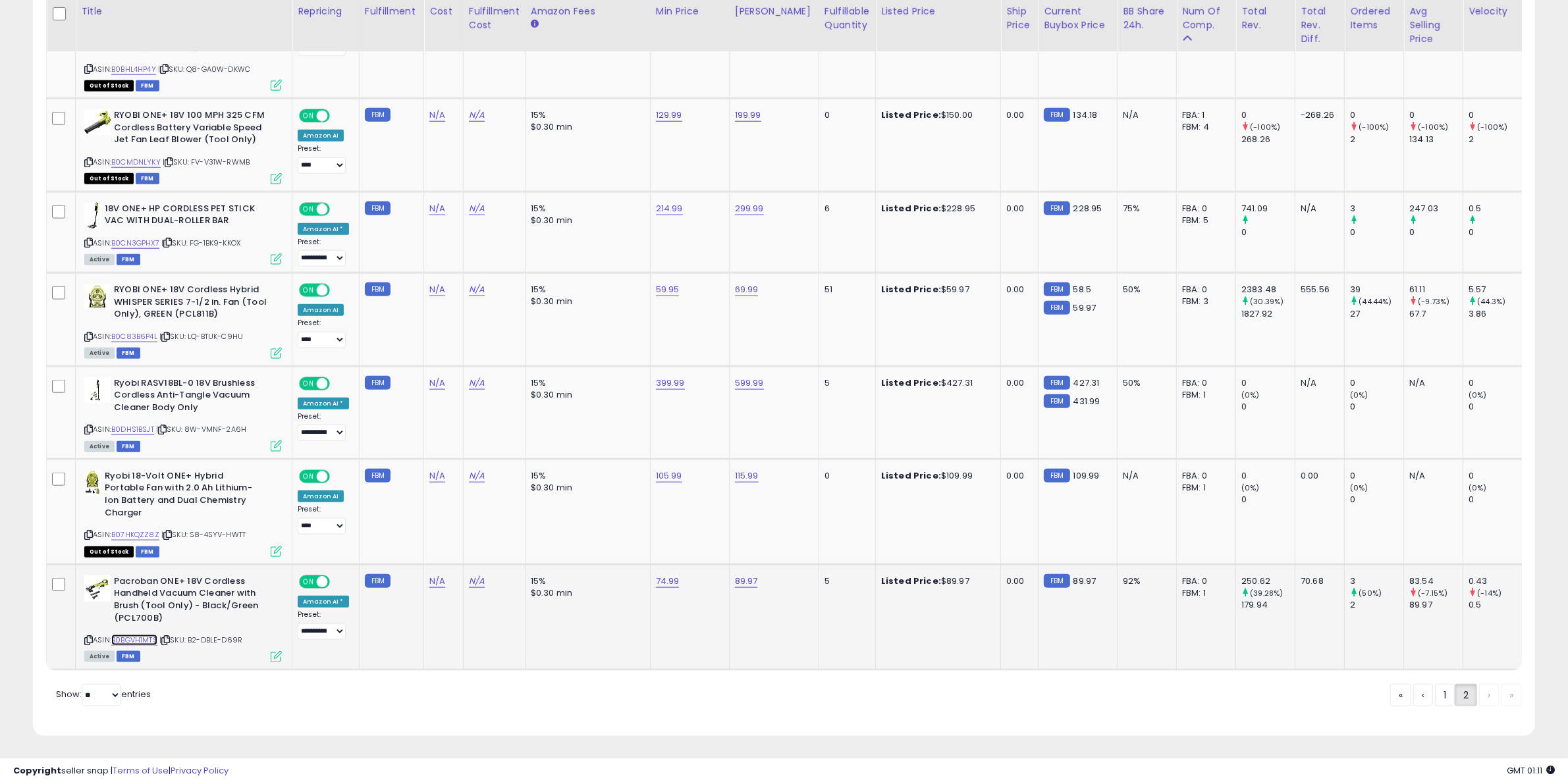
click at [130, 635] on link "B0BGVH1MTS" at bounding box center [134, 640] width 46 height 11
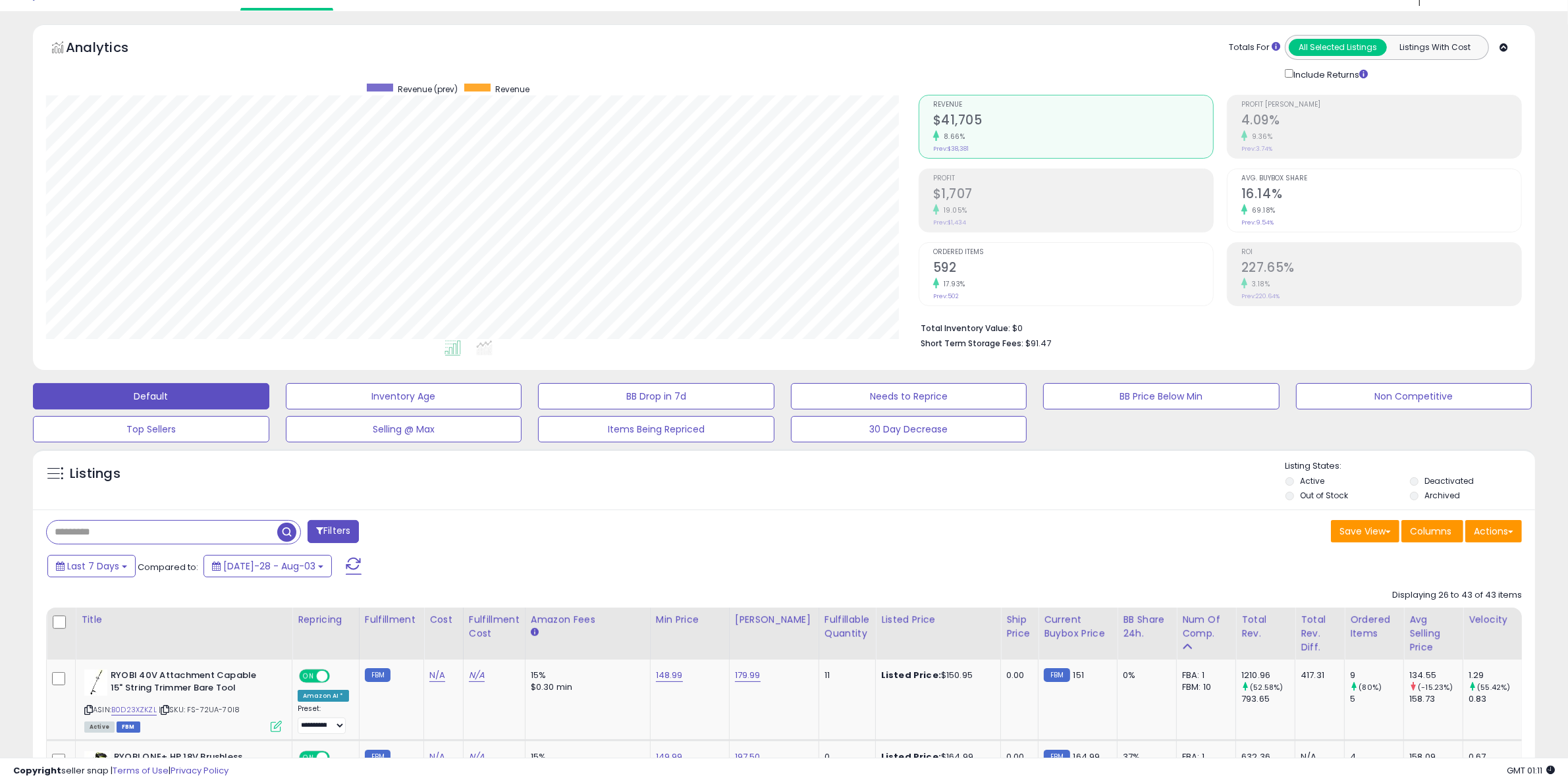
scroll to position [0, 0]
